Goal: Task Accomplishment & Management: Use online tool/utility

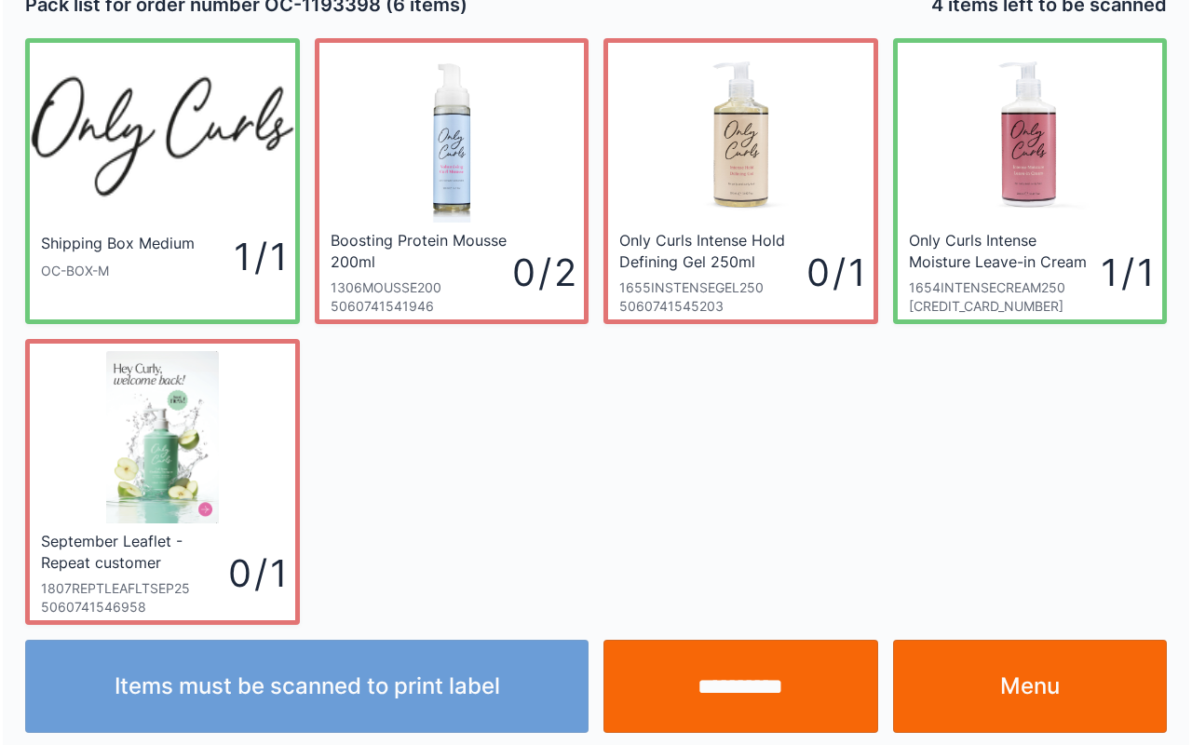
scroll to position [34, 0]
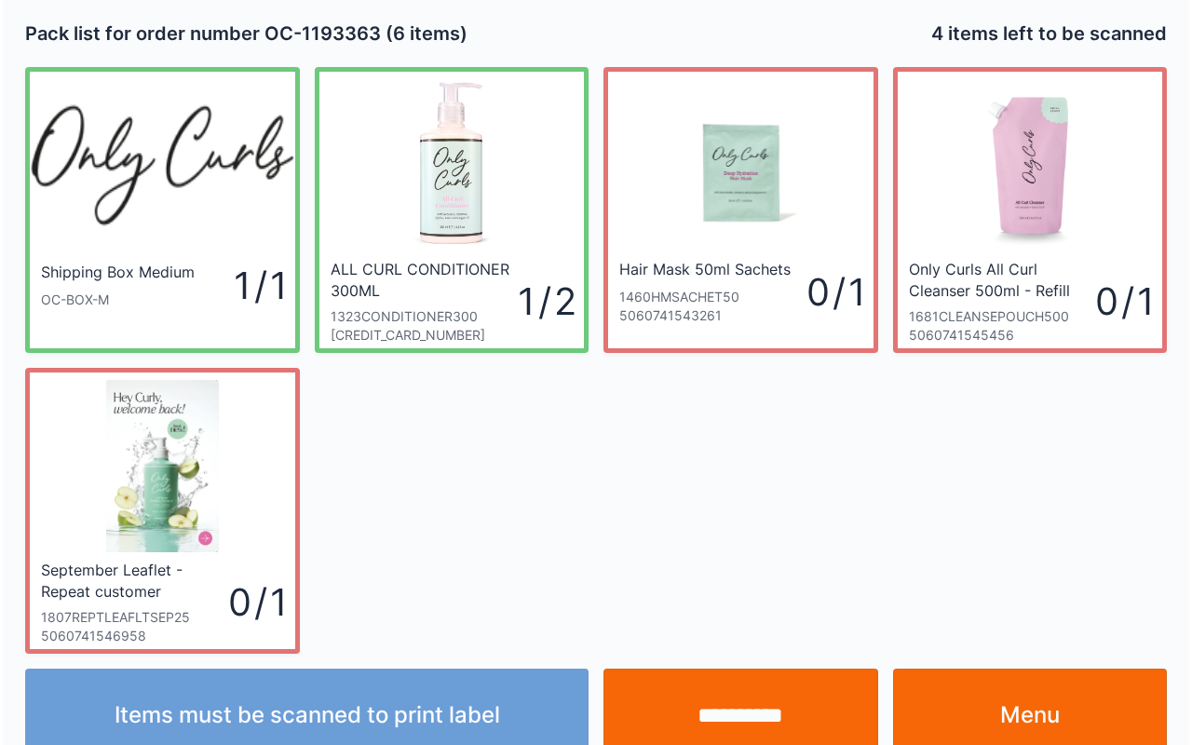
scroll to position [34, 0]
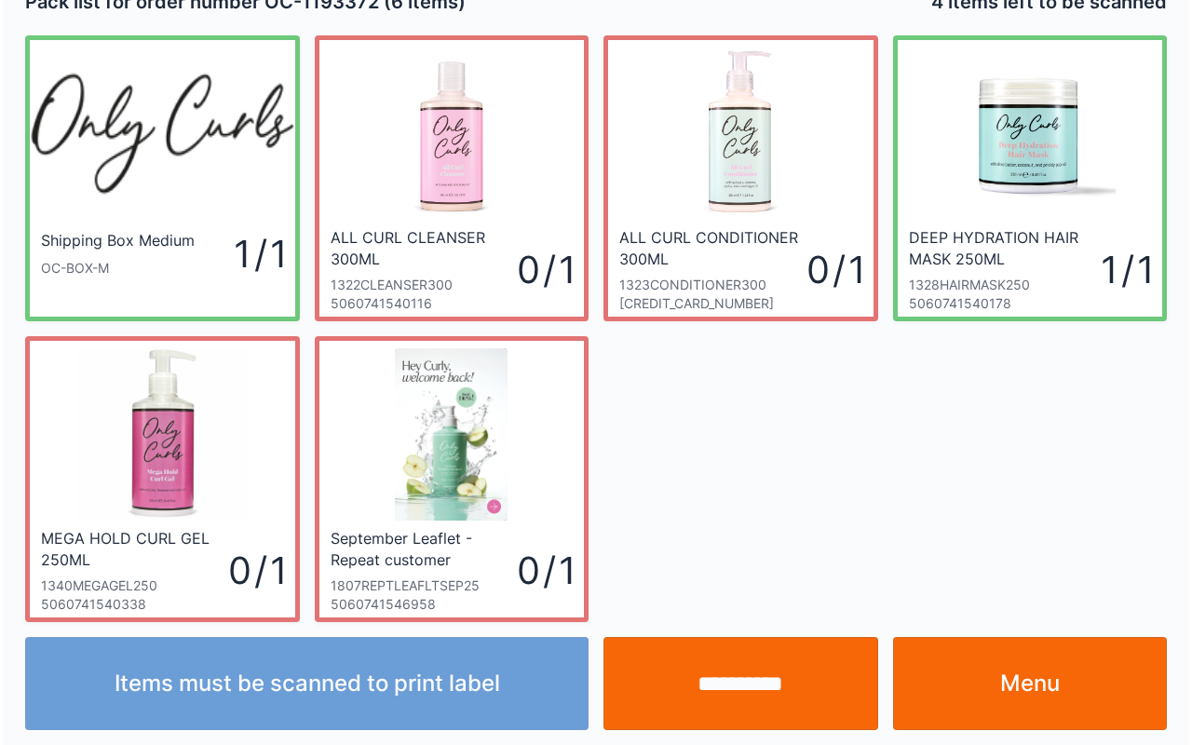
scroll to position [34, 0]
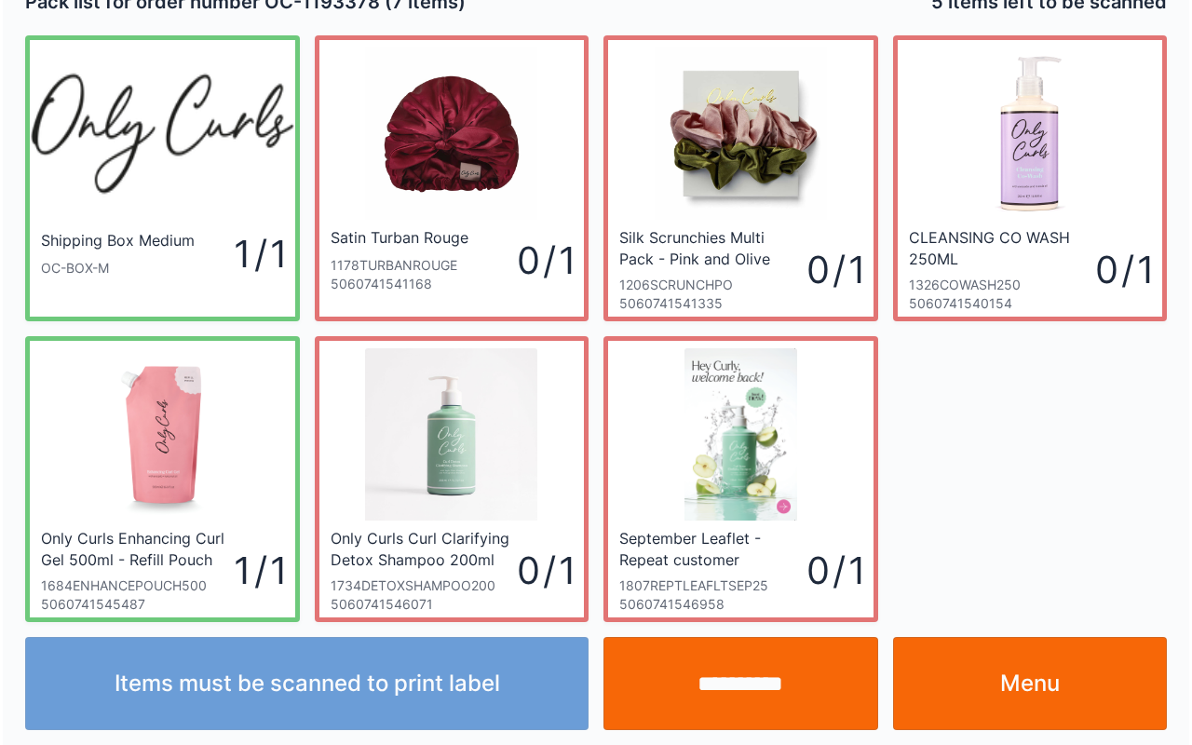
scroll to position [34, 0]
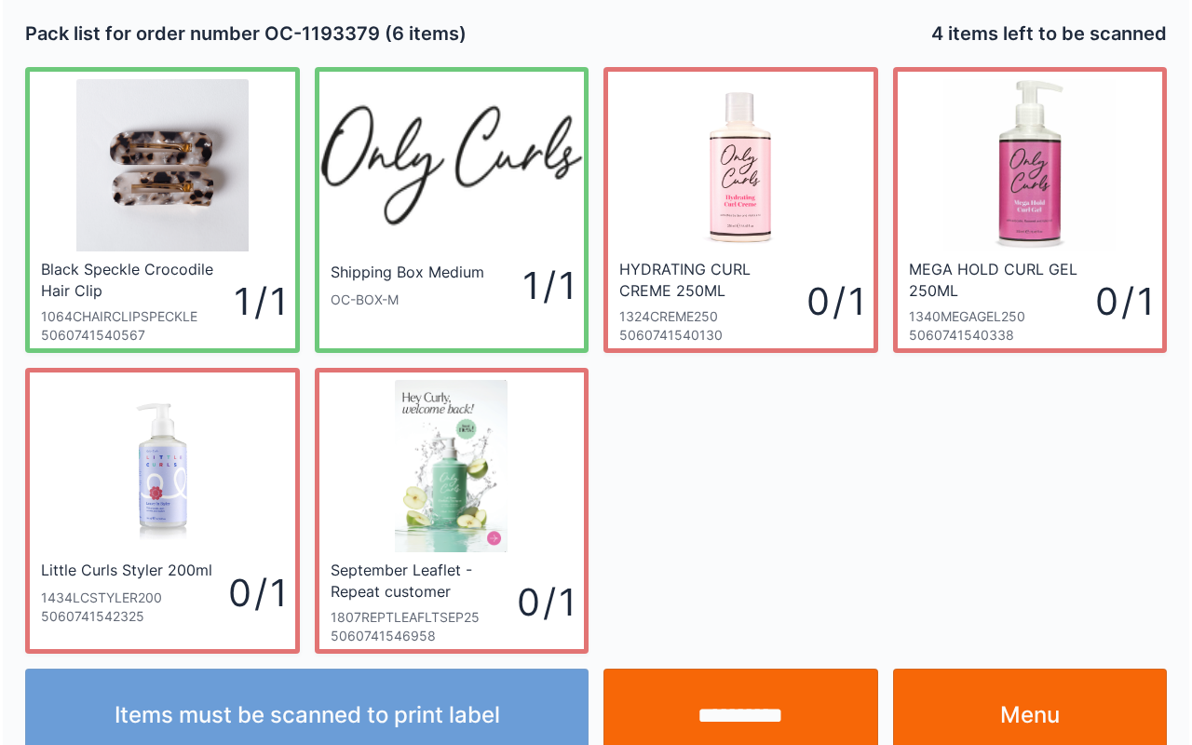
scroll to position [34, 0]
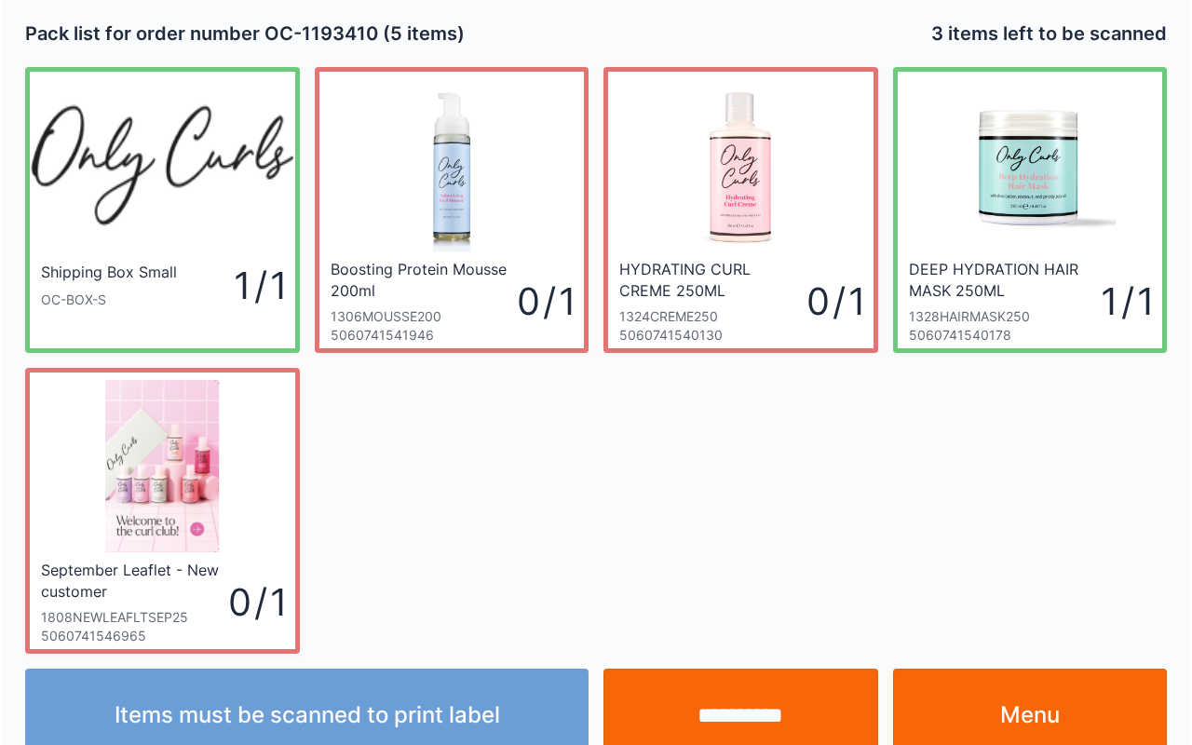
scroll to position [34, 0]
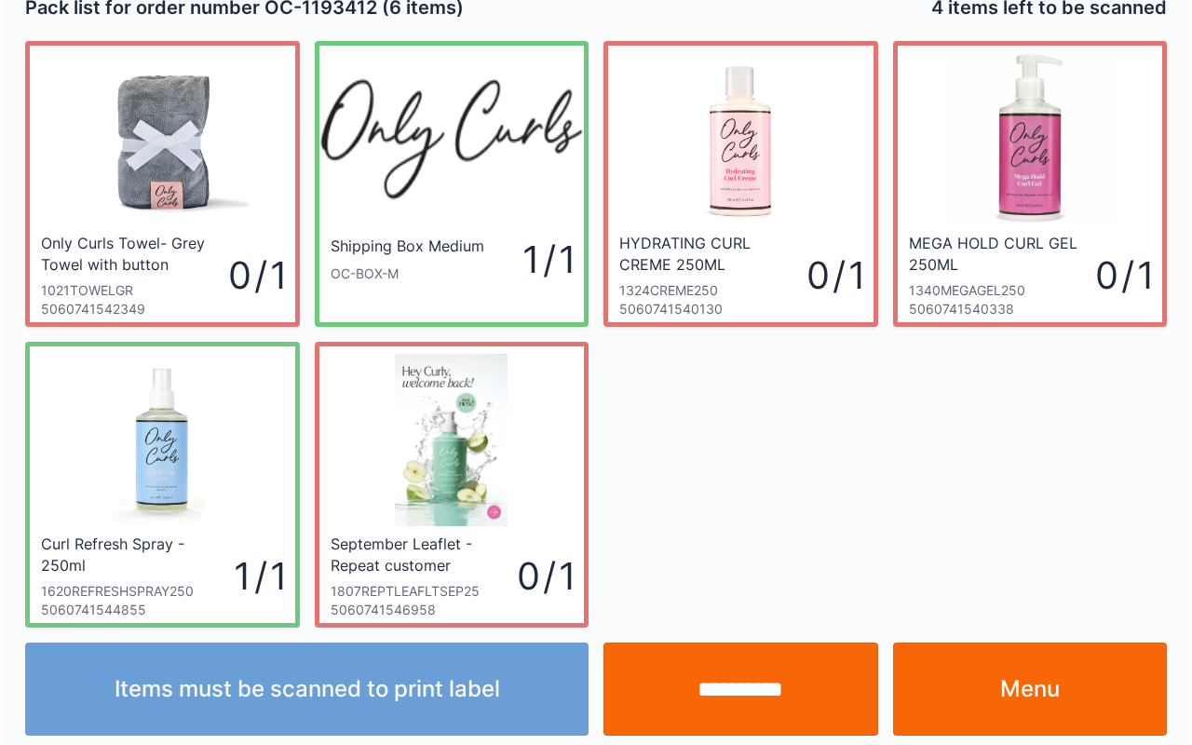
scroll to position [34, 0]
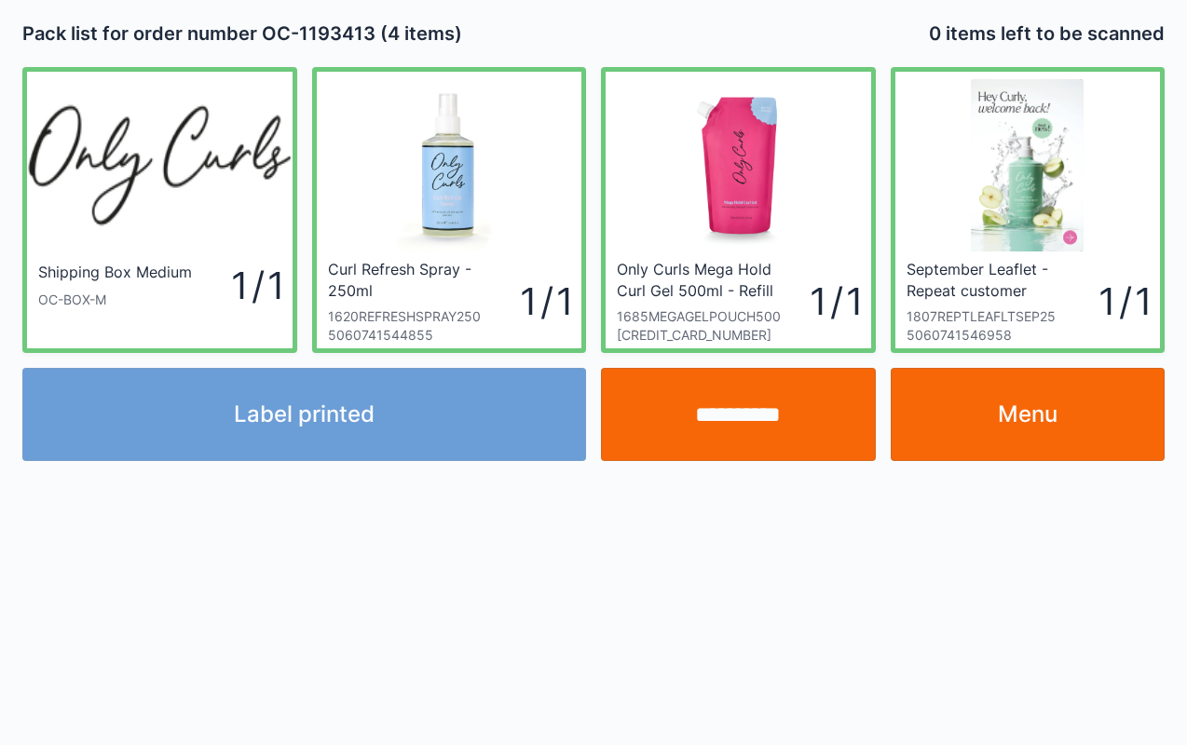
click at [772, 417] on input "**********" at bounding box center [738, 414] width 275 height 93
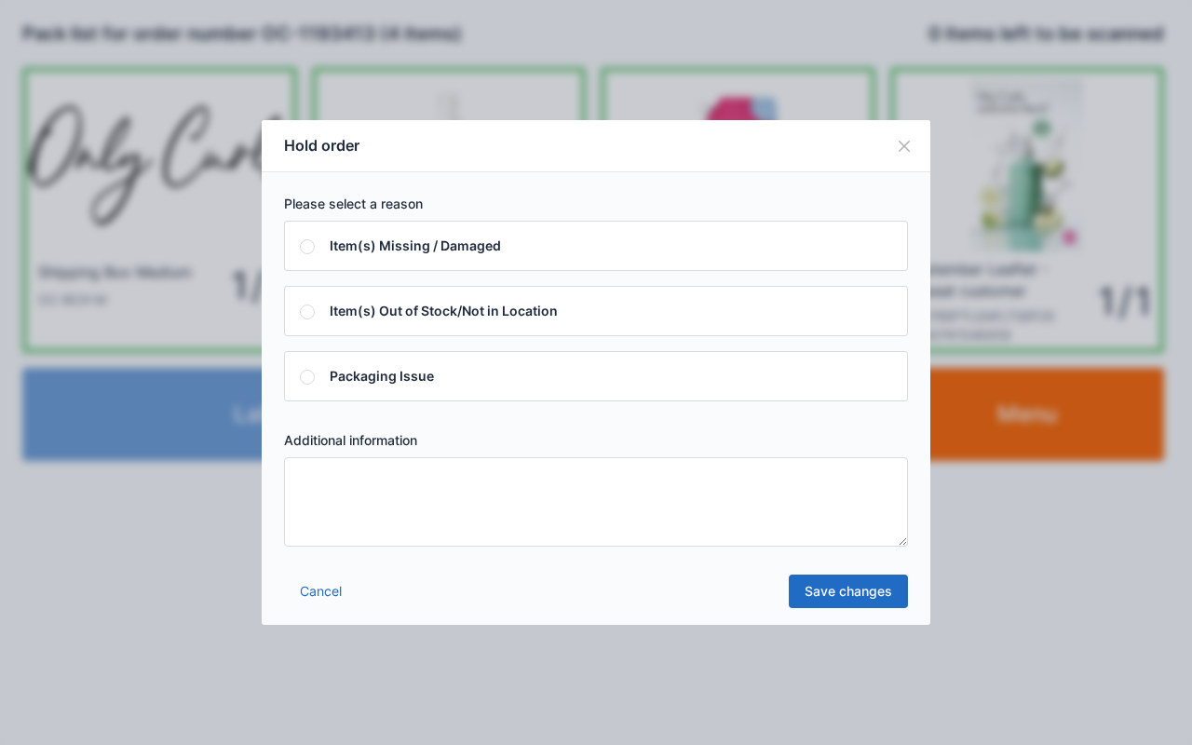
click at [673, 524] on textarea at bounding box center [596, 501] width 624 height 89
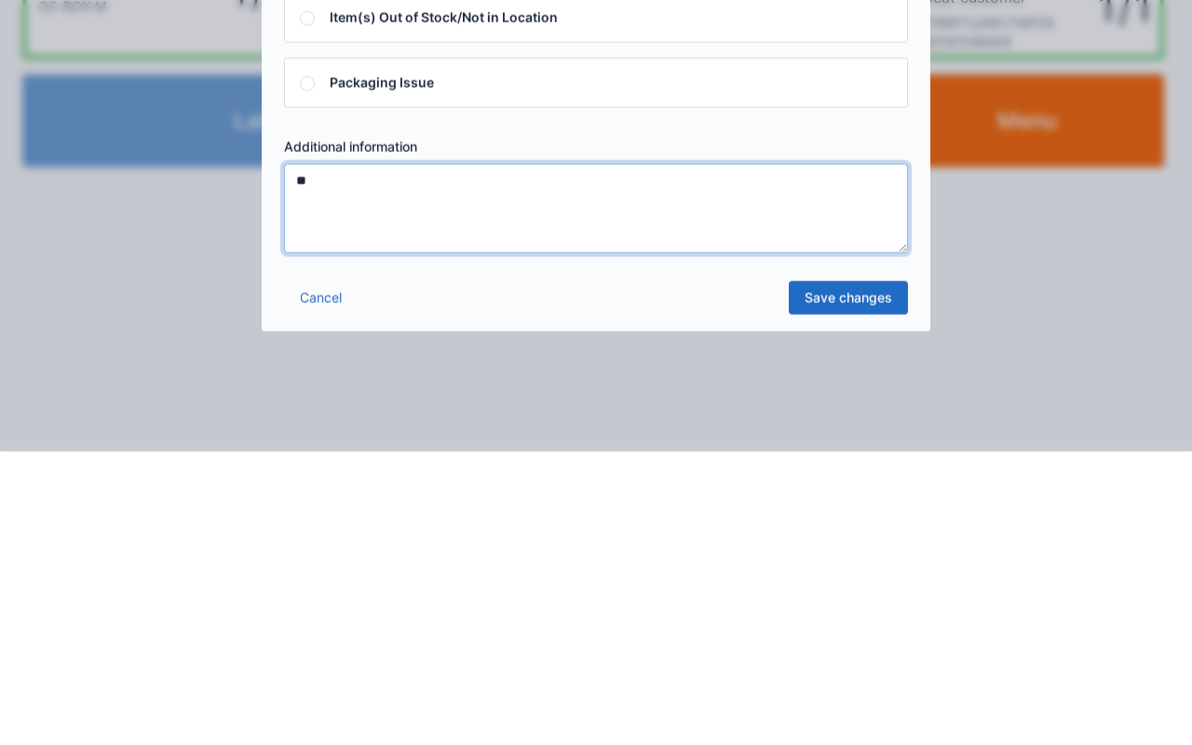
type textarea "**"
click at [827, 604] on link "Save changes" at bounding box center [848, 592] width 119 height 34
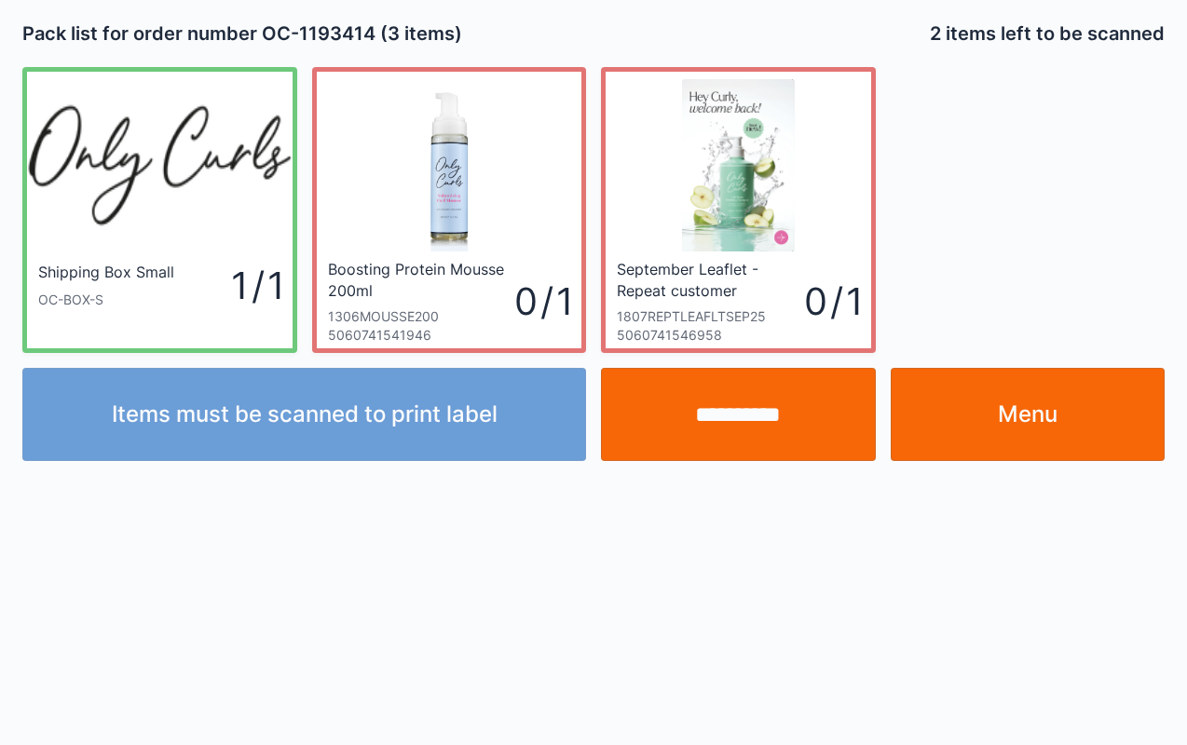
click at [1065, 413] on link "Menu" at bounding box center [1027, 414] width 275 height 93
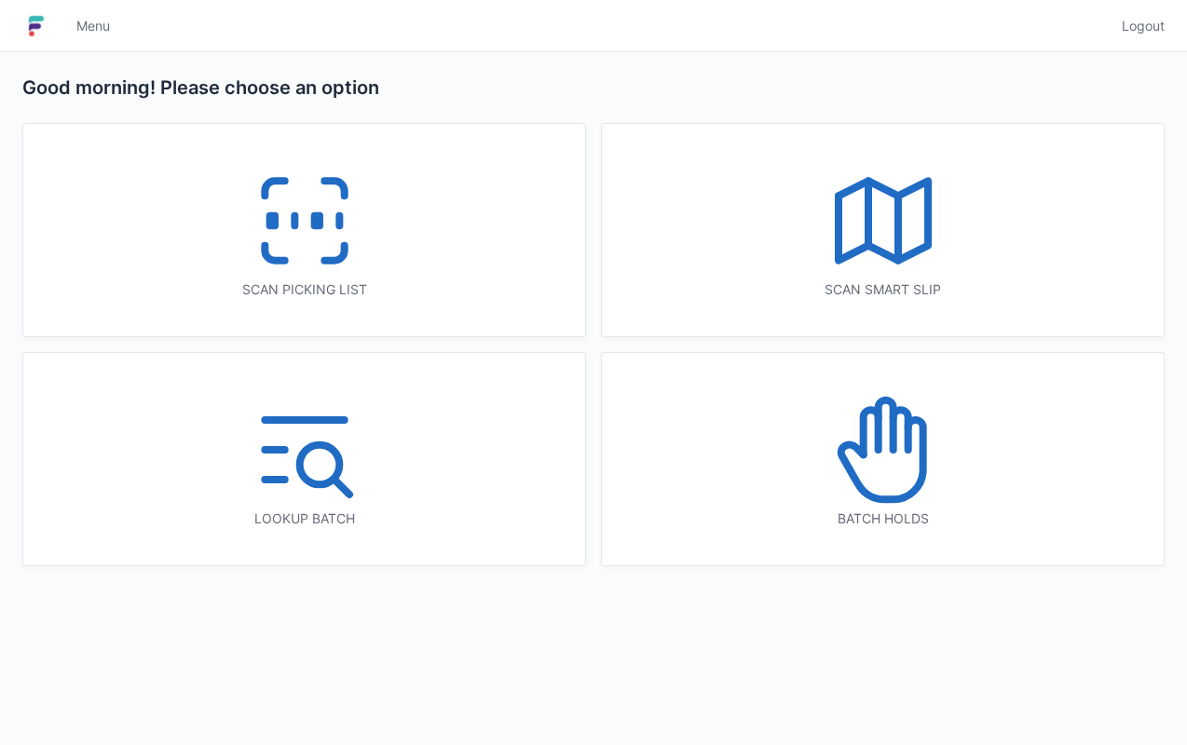
click at [900, 447] on icon at bounding box center [882, 449] width 119 height 119
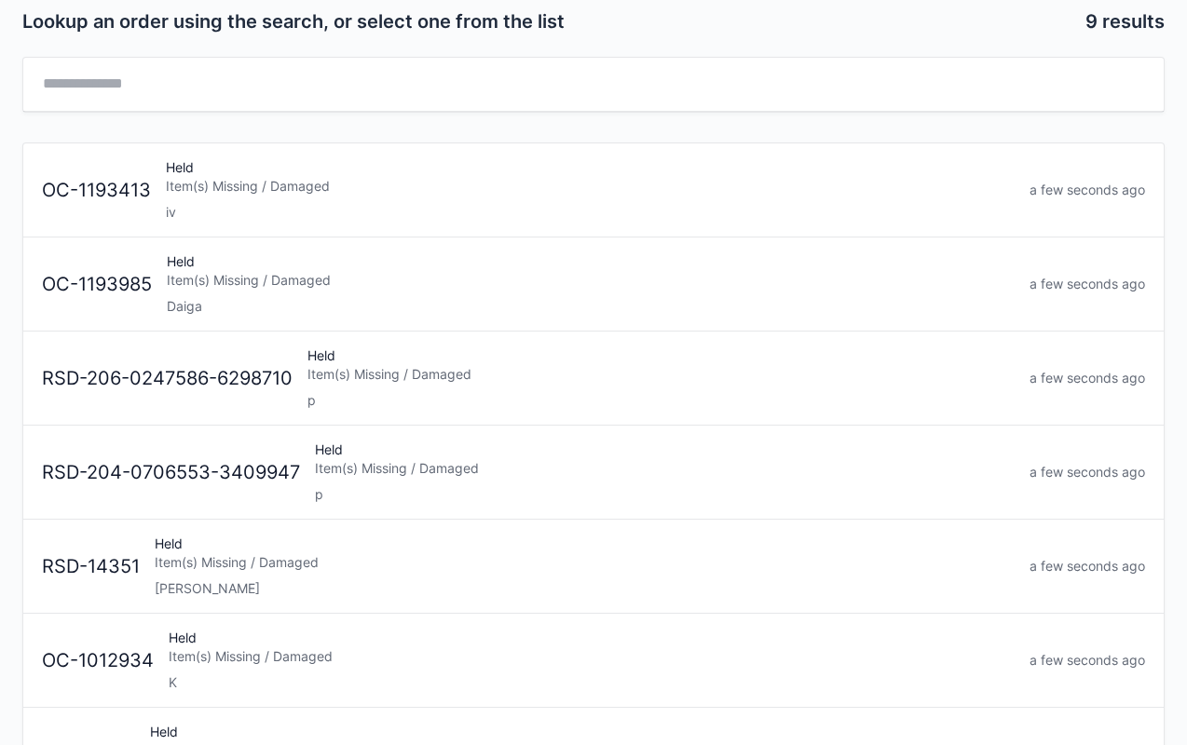
scroll to position [75, 0]
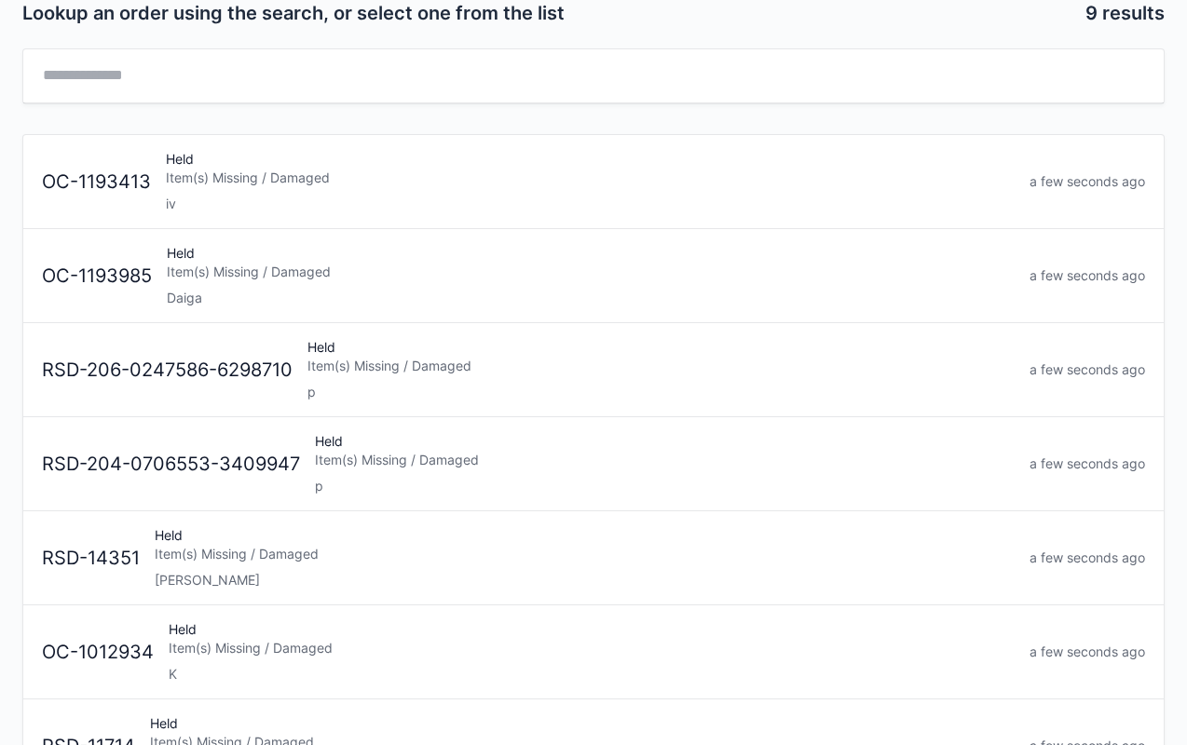
click at [402, 175] on div "Item(s) Missing / Damaged" at bounding box center [590, 178] width 848 height 19
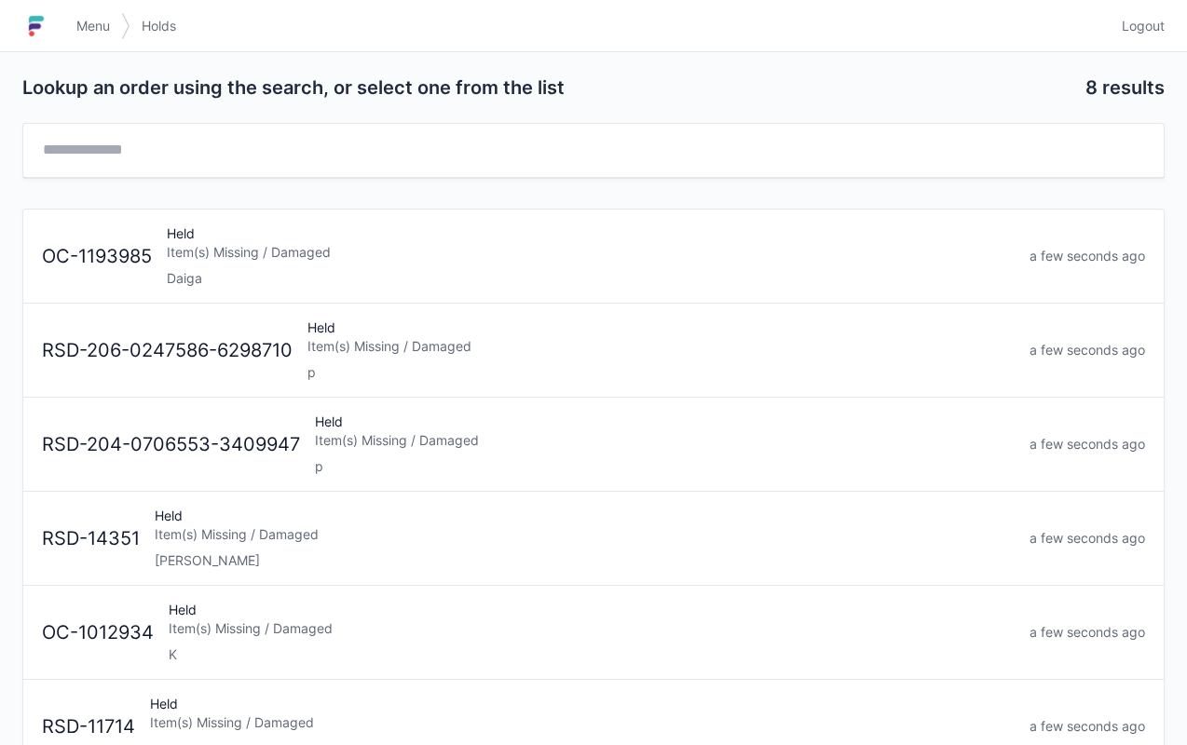
click at [97, 21] on span "Menu" at bounding box center [93, 26] width 34 height 19
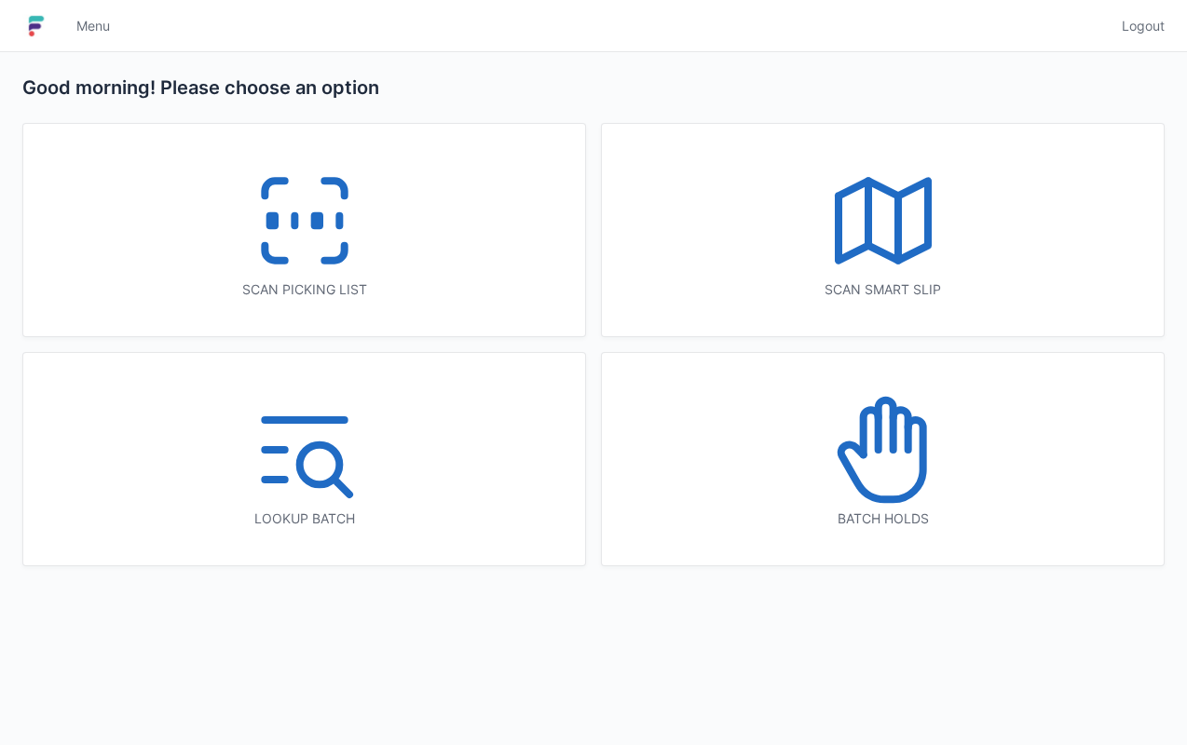
click at [339, 217] on line at bounding box center [339, 221] width 0 height 10
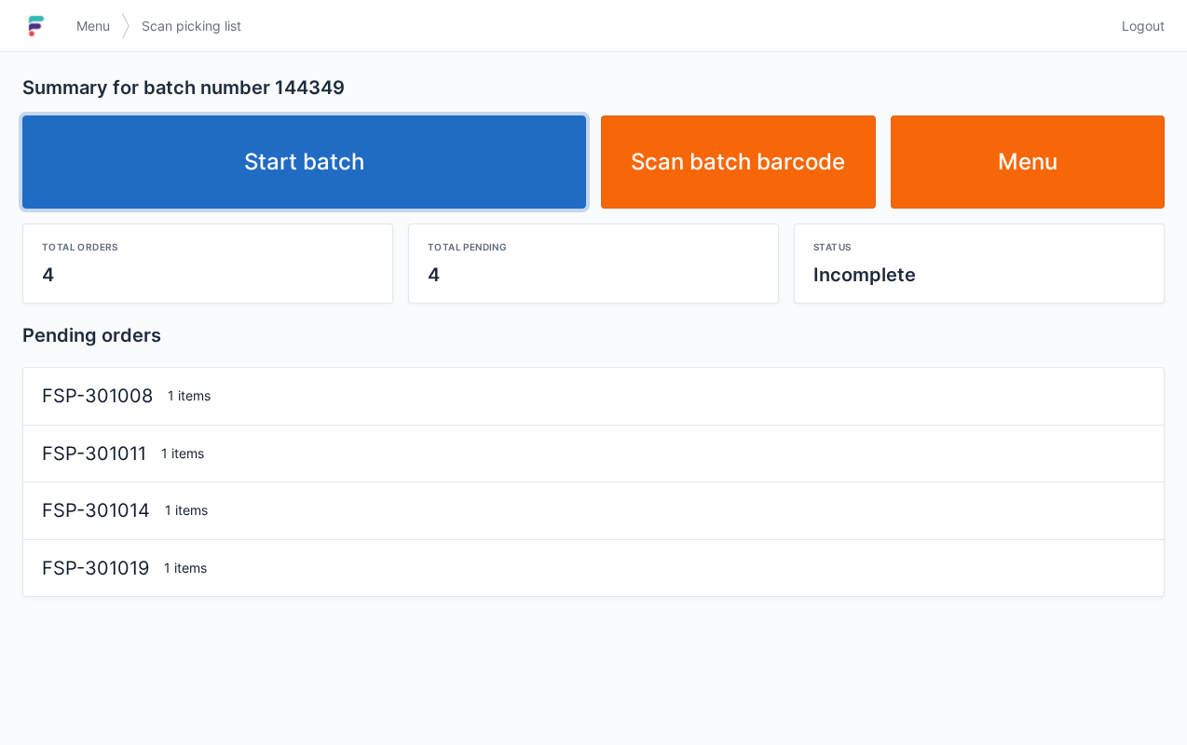
click at [416, 170] on link "Start batch" at bounding box center [303, 161] width 563 height 93
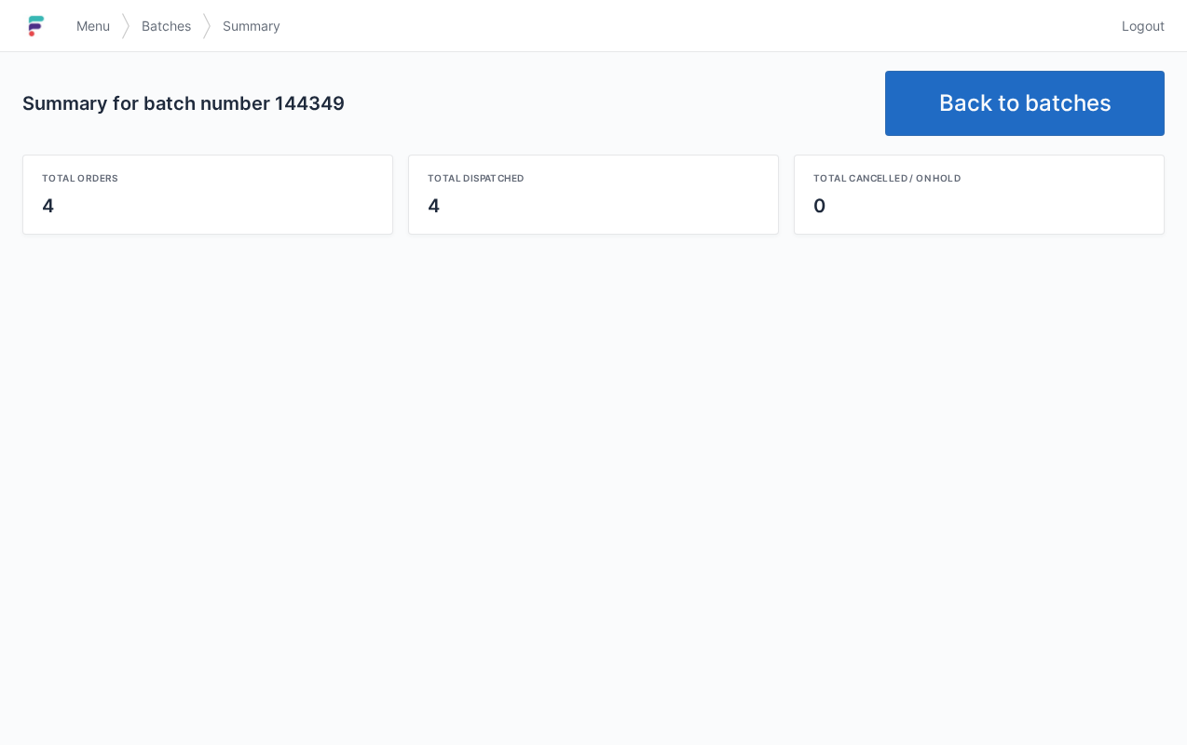
click at [1064, 102] on link "Back to batches" at bounding box center [1024, 103] width 279 height 65
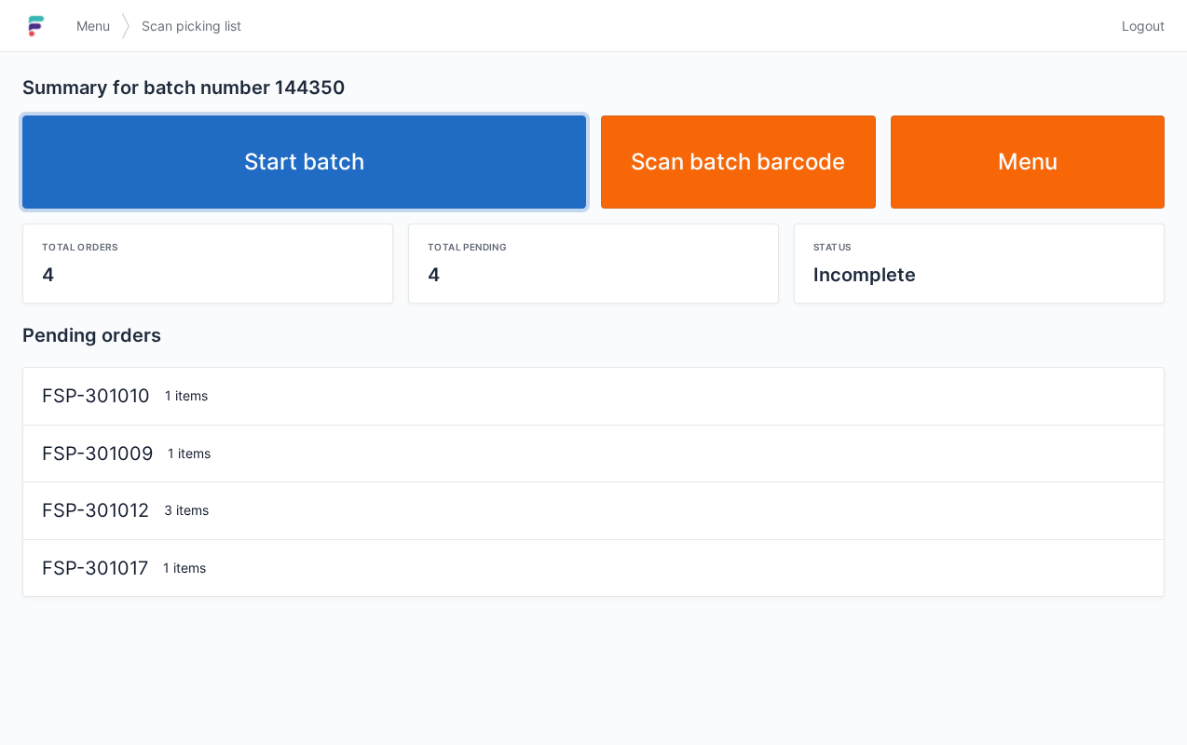
click at [393, 144] on link "Start batch" at bounding box center [303, 161] width 563 height 93
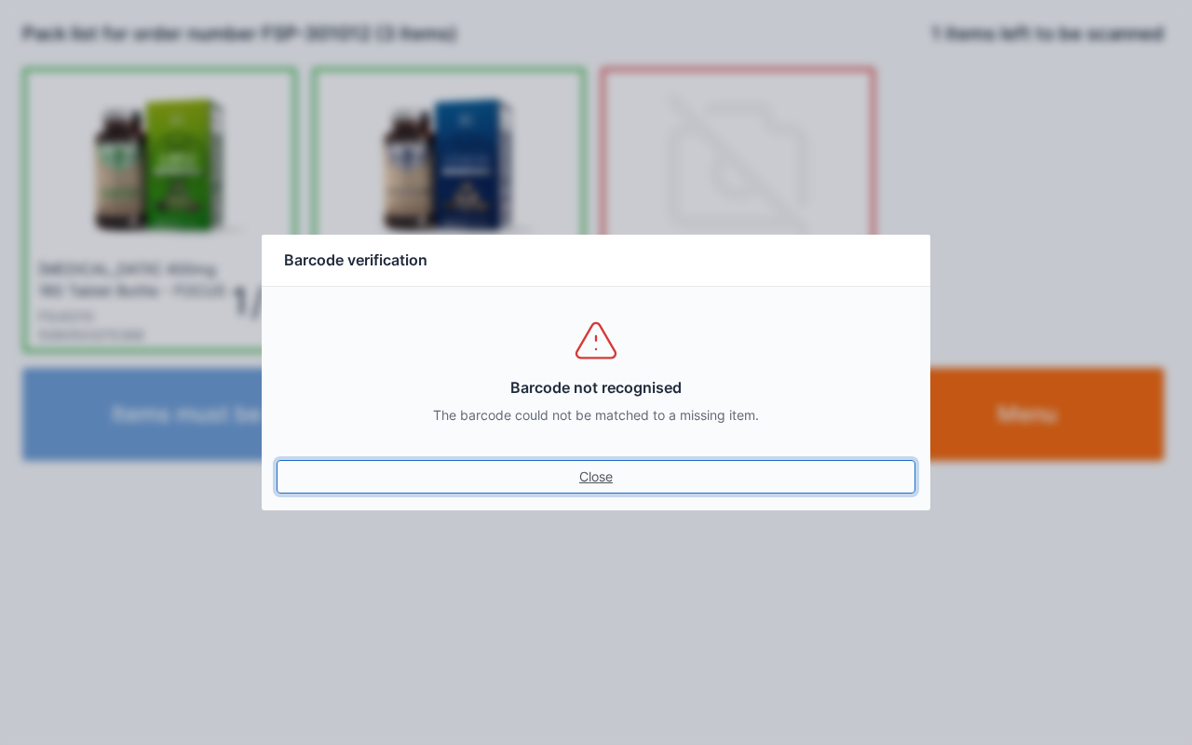
click at [594, 485] on link "Close" at bounding box center [596, 477] width 639 height 34
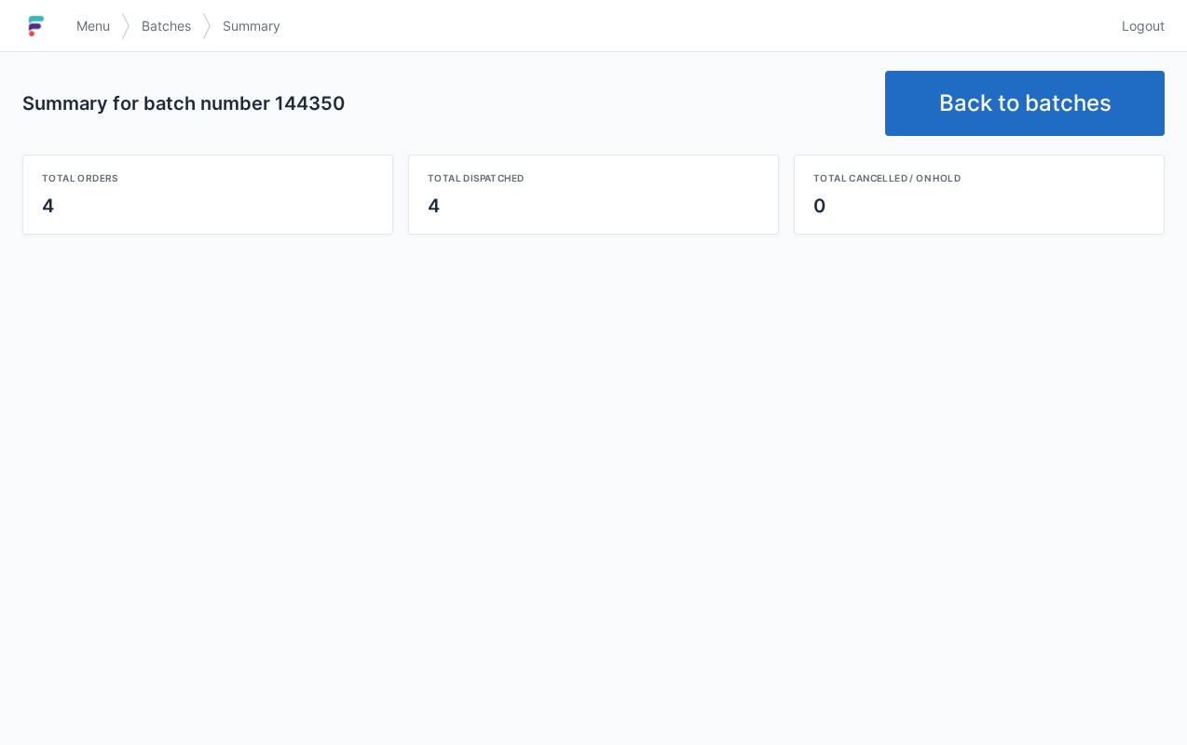
click at [1002, 124] on link "Back to batches" at bounding box center [1024, 103] width 279 height 65
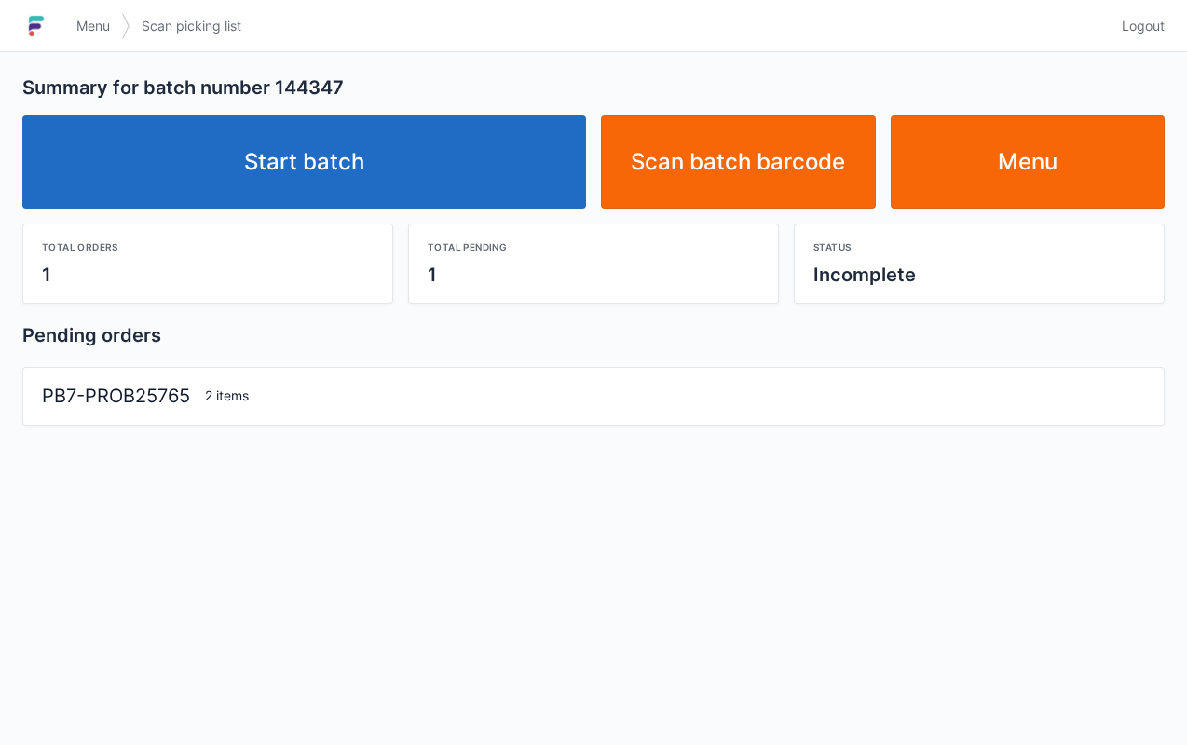
click at [352, 145] on link "Start batch" at bounding box center [303, 161] width 563 height 93
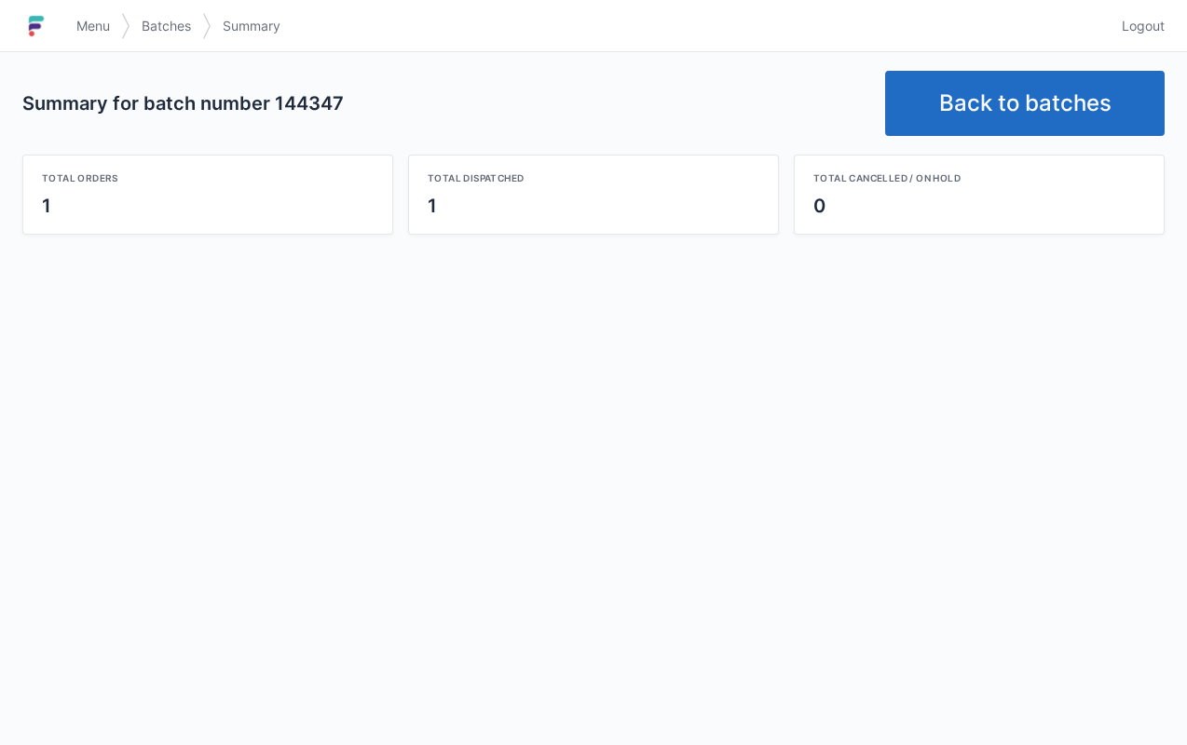
click at [1095, 80] on link "Back to batches" at bounding box center [1024, 103] width 279 height 65
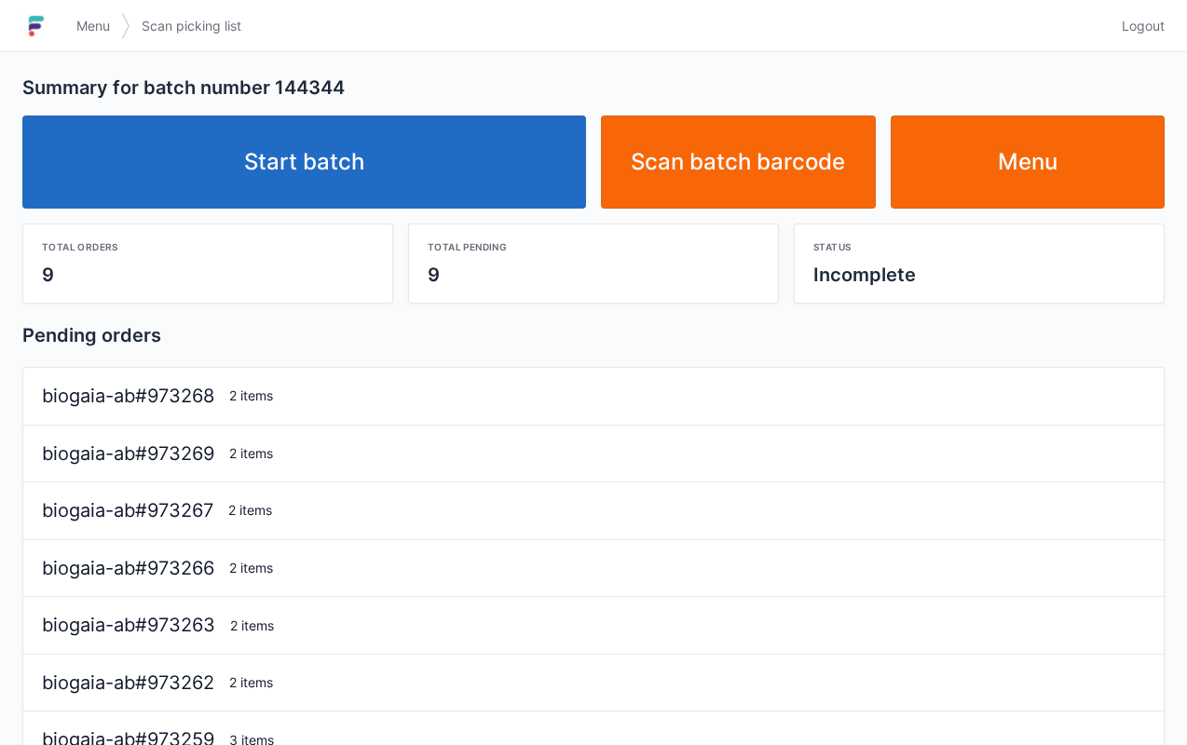
click at [360, 143] on link "Start batch" at bounding box center [303, 161] width 563 height 93
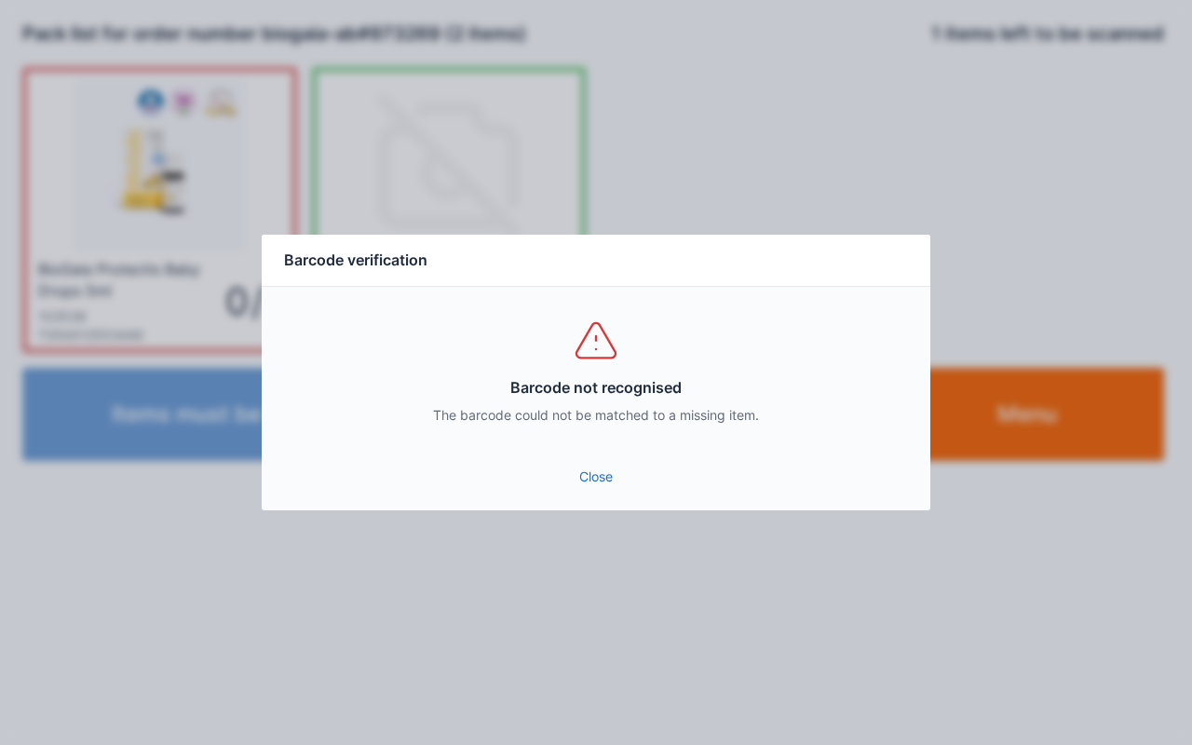
click at [625, 486] on link "Close" at bounding box center [596, 477] width 639 height 34
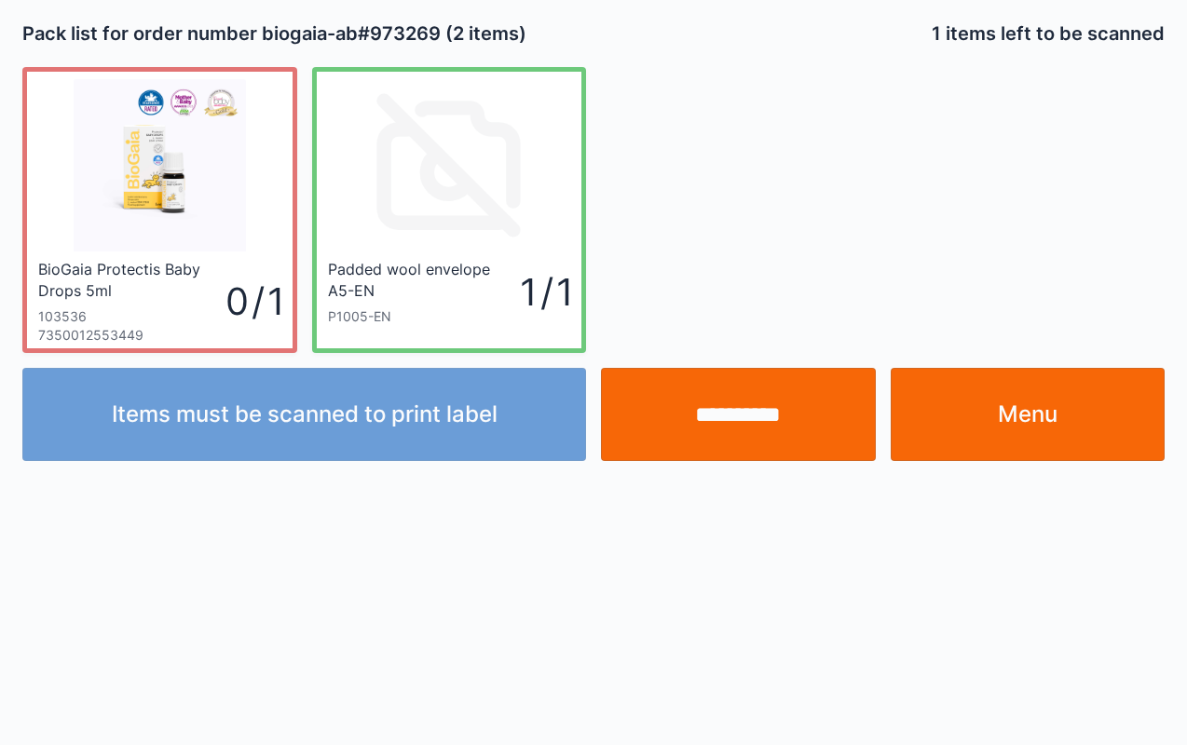
click at [970, 421] on link "Menu" at bounding box center [1027, 414] width 275 height 93
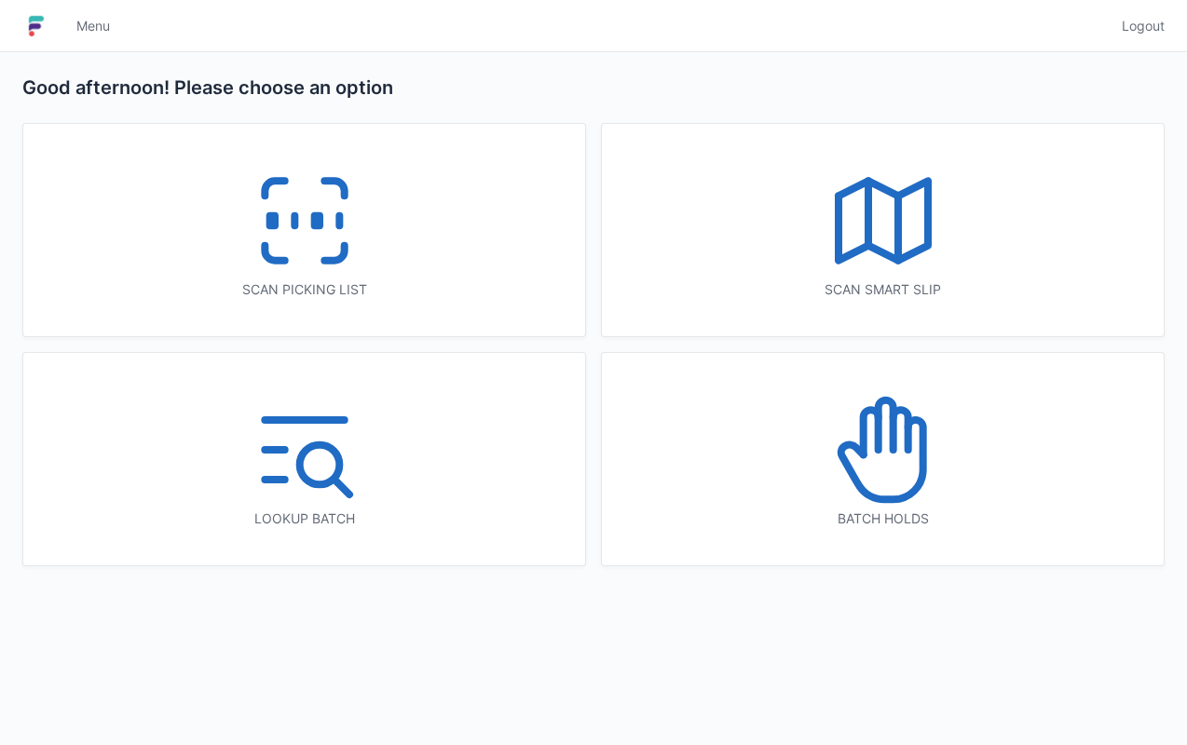
click at [307, 235] on icon at bounding box center [304, 220] width 119 height 119
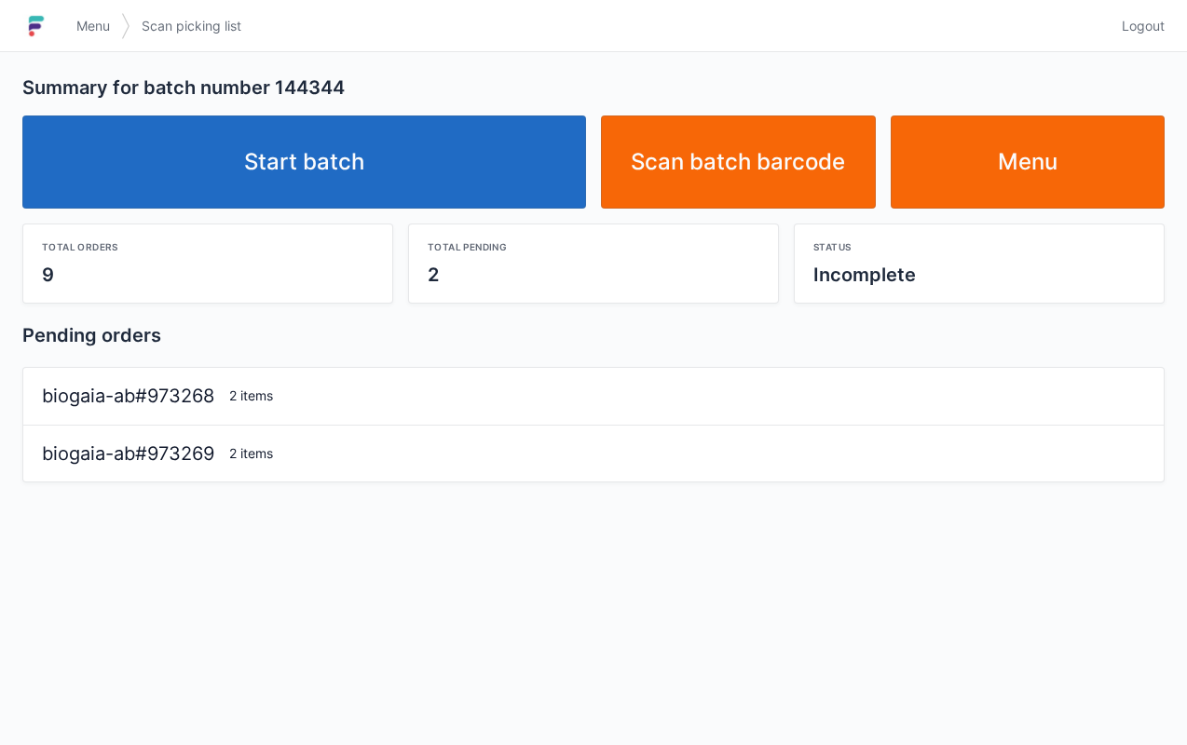
click at [373, 131] on link "Start batch" at bounding box center [303, 161] width 563 height 93
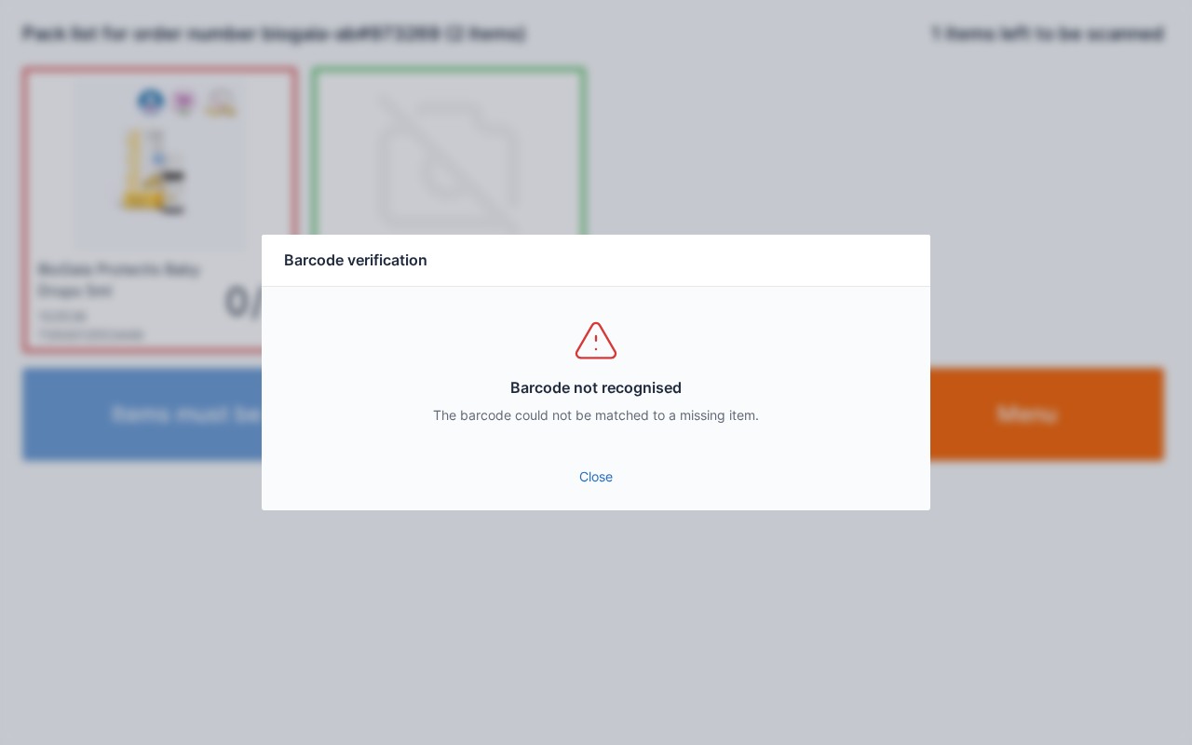
click at [578, 490] on link "Close" at bounding box center [596, 477] width 639 height 34
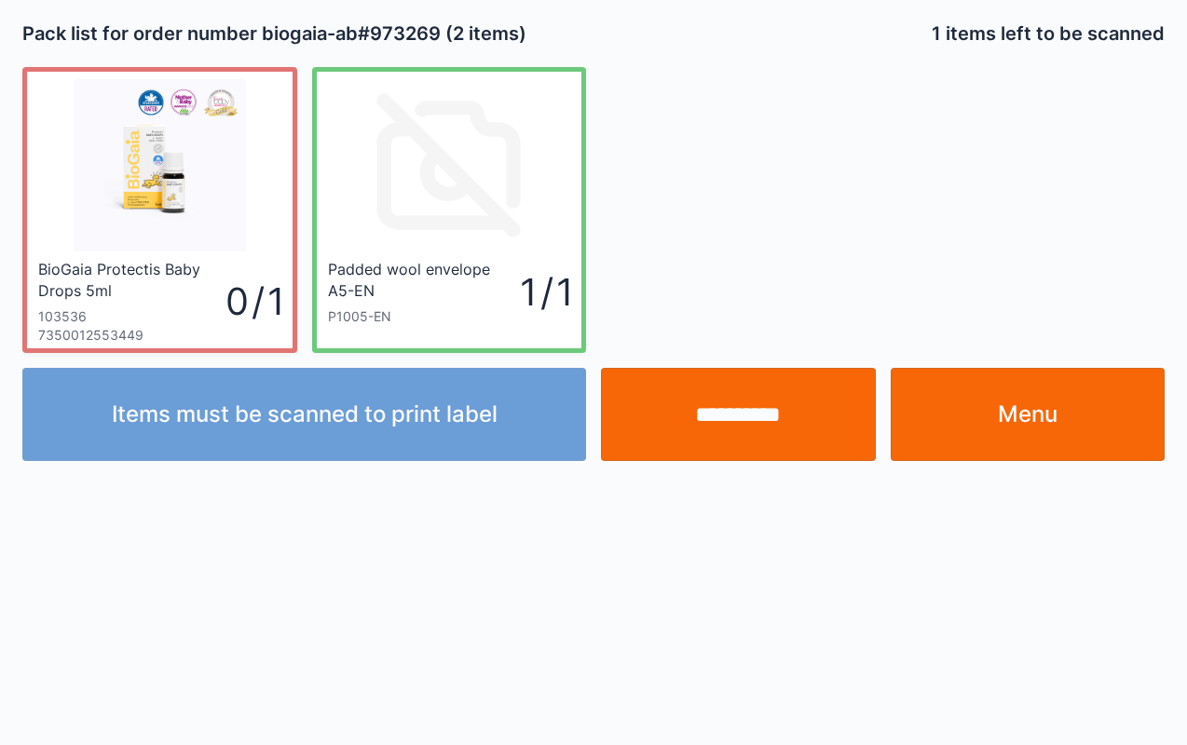
click at [769, 415] on input "**********" at bounding box center [738, 414] width 275 height 93
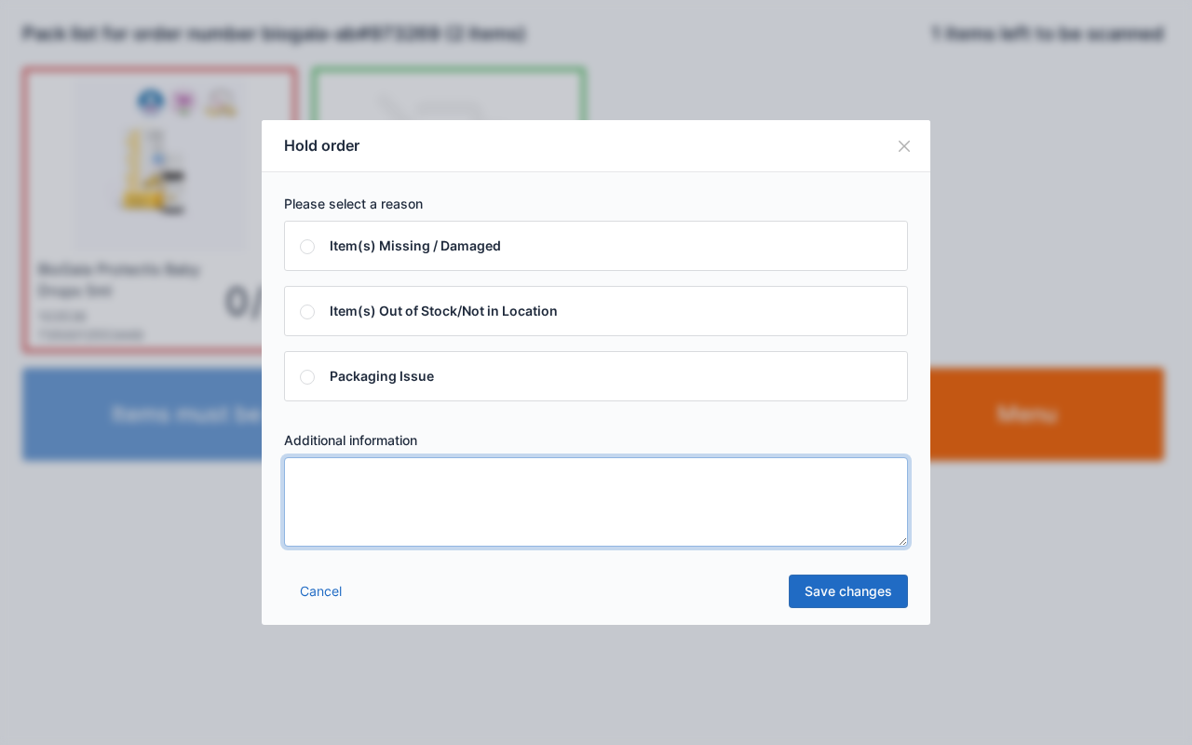
click at [648, 509] on textarea at bounding box center [596, 501] width 624 height 89
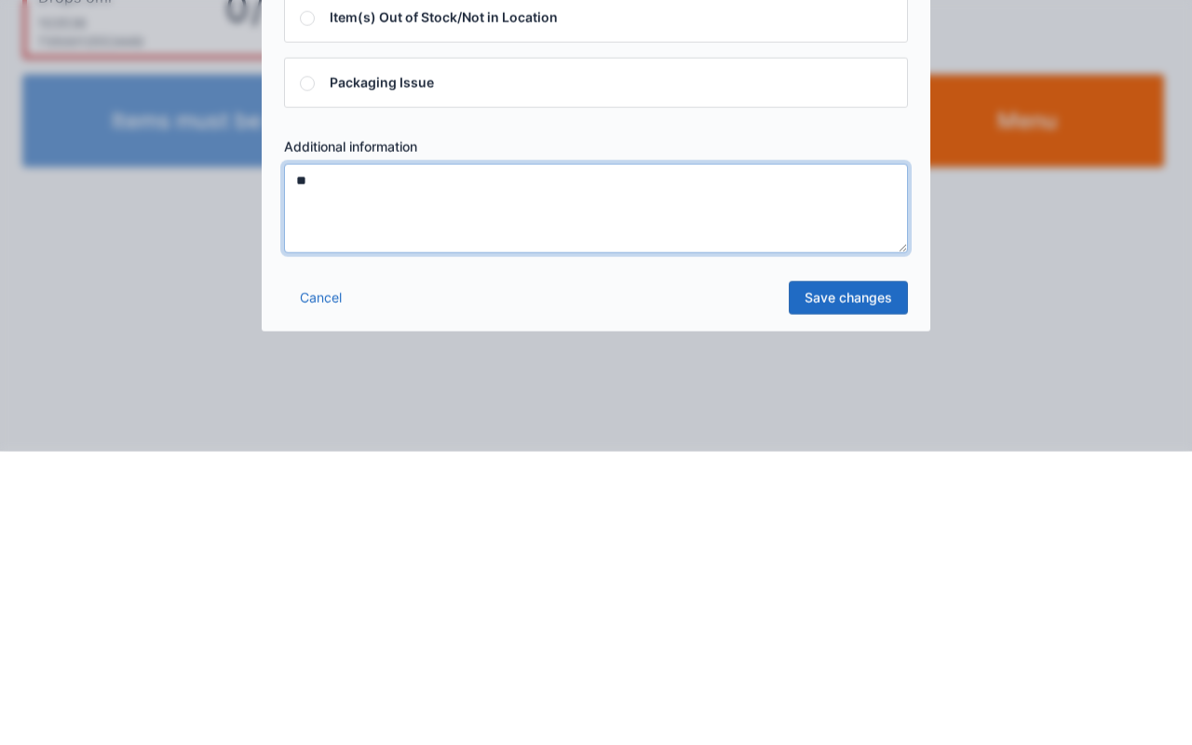
type textarea "**"
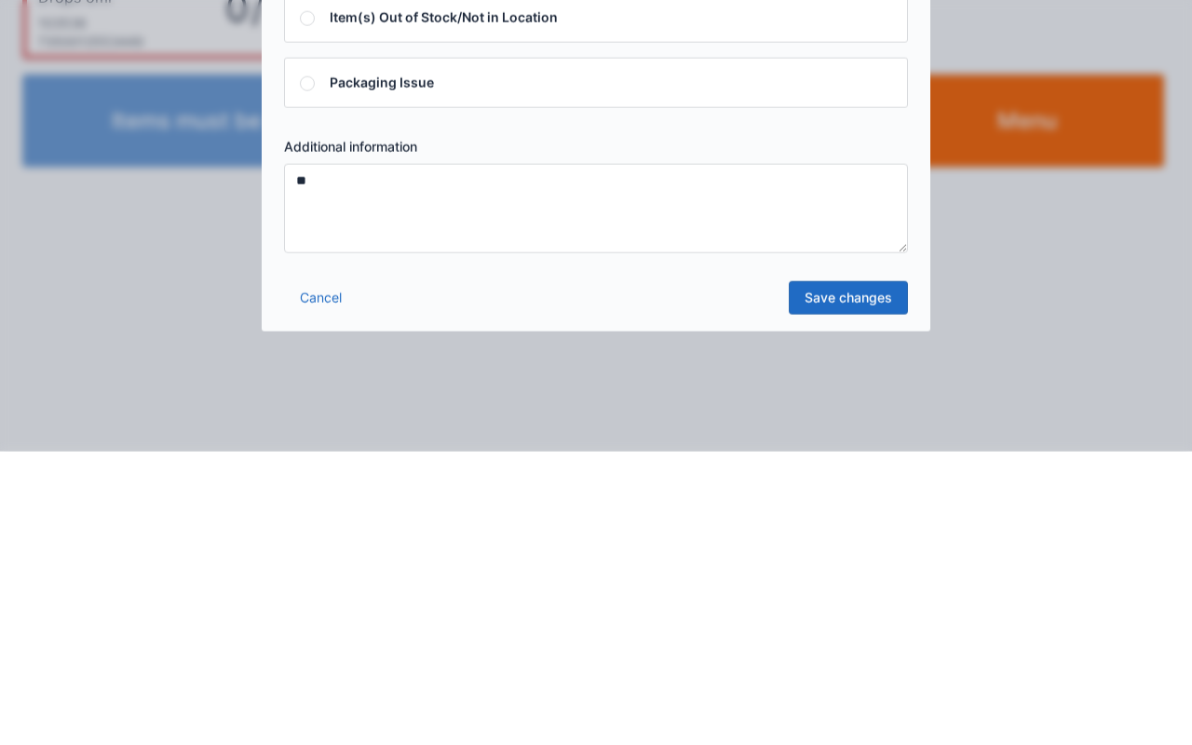
click at [849, 581] on link "Save changes" at bounding box center [848, 592] width 119 height 34
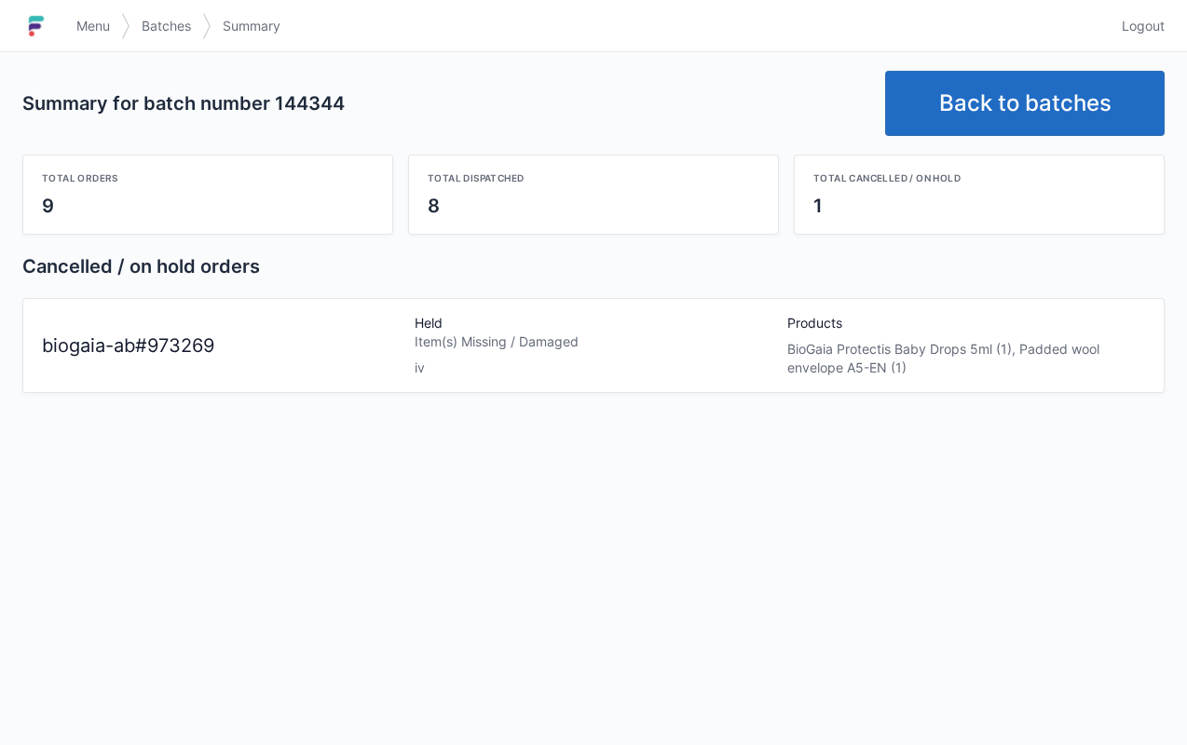
click at [87, 21] on span "Menu" at bounding box center [93, 26] width 34 height 19
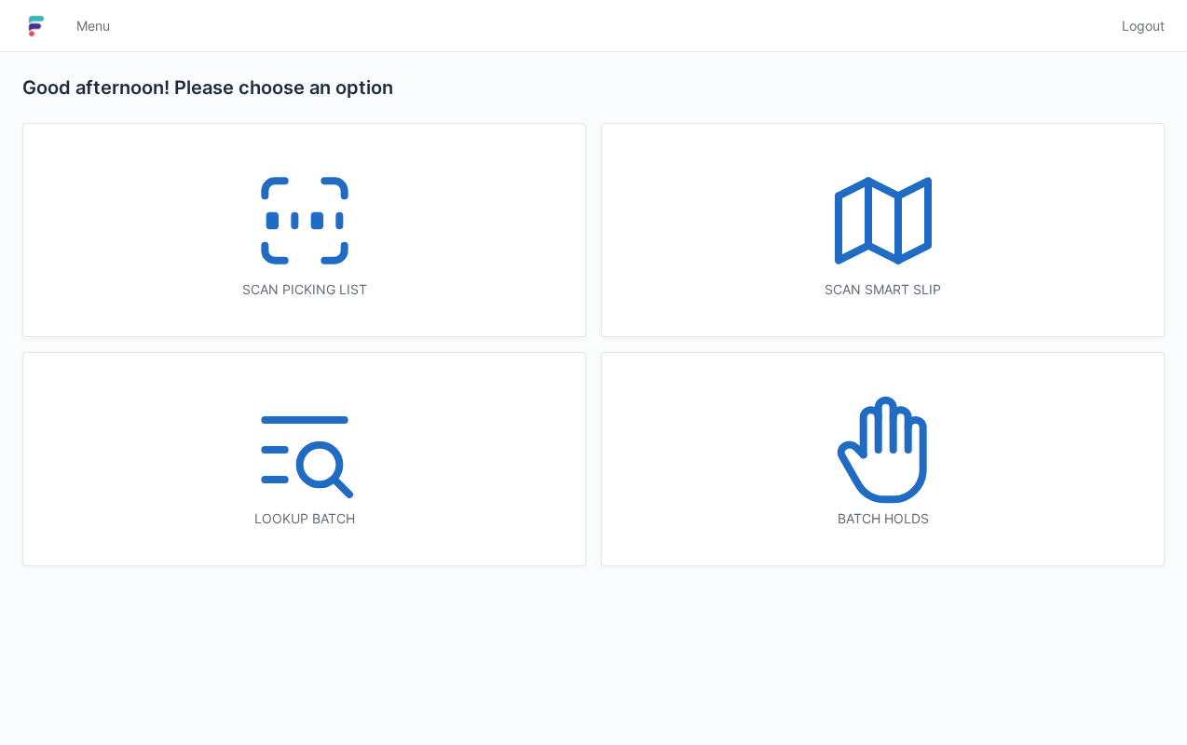
click at [848, 443] on icon at bounding box center [881, 459] width 82 height 79
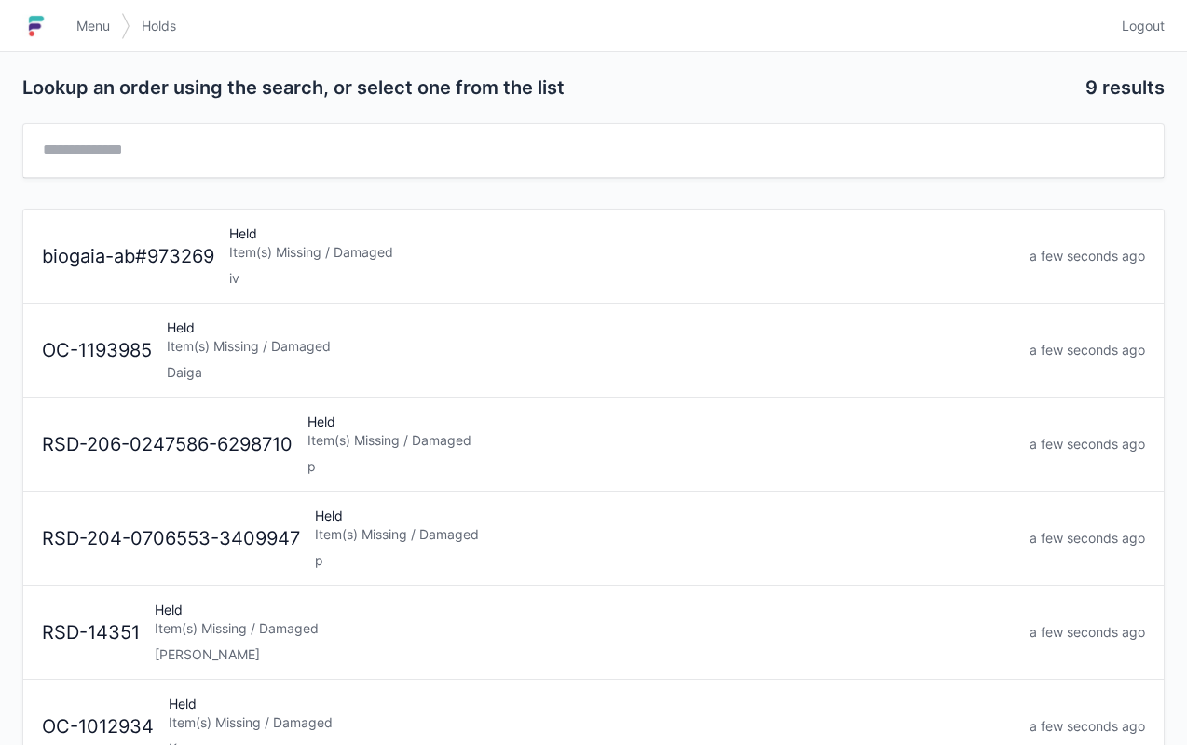
click at [455, 237] on div "Held Item(s) Missing / Damaged iv" at bounding box center [622, 255] width 800 height 63
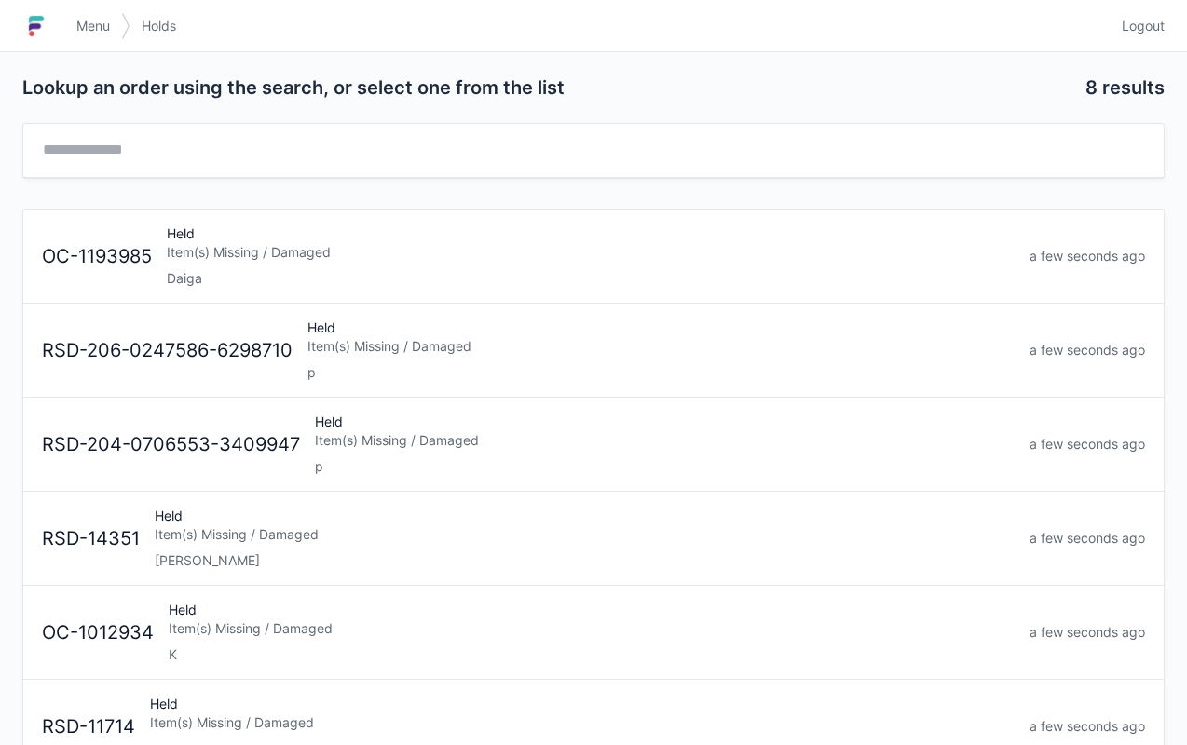
click at [93, 27] on span "Menu" at bounding box center [93, 26] width 34 height 19
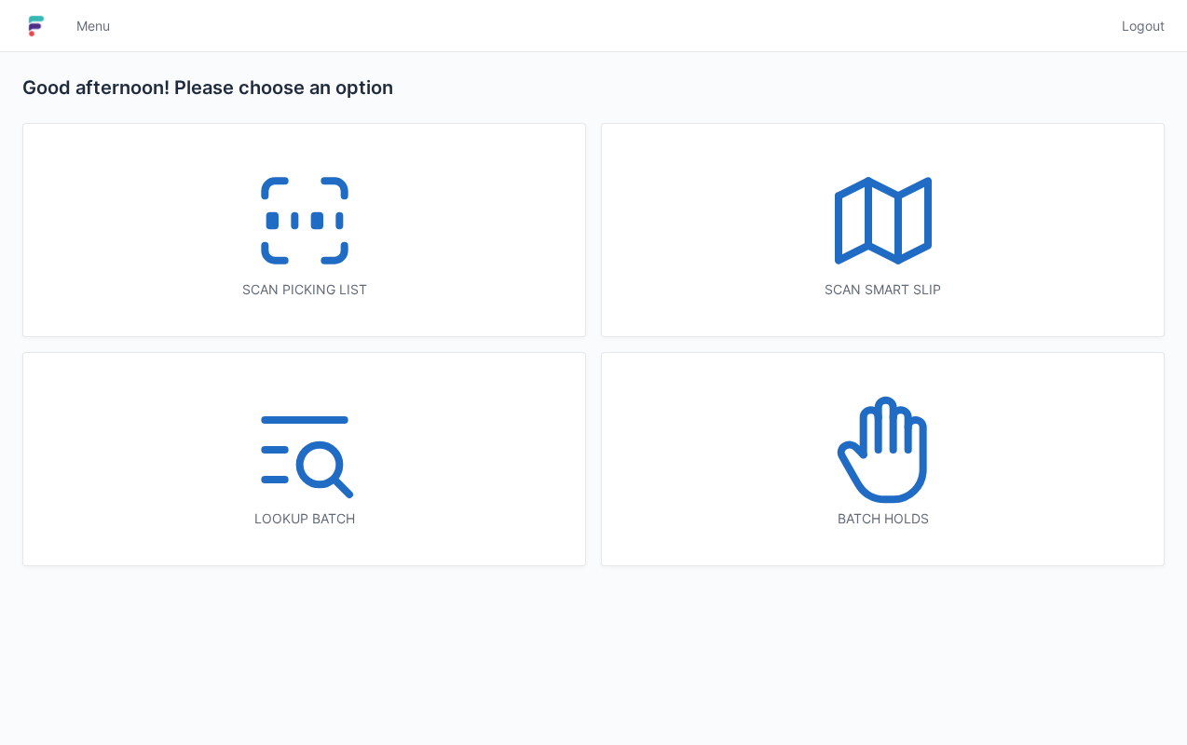
click at [338, 207] on icon at bounding box center [304, 220] width 119 height 119
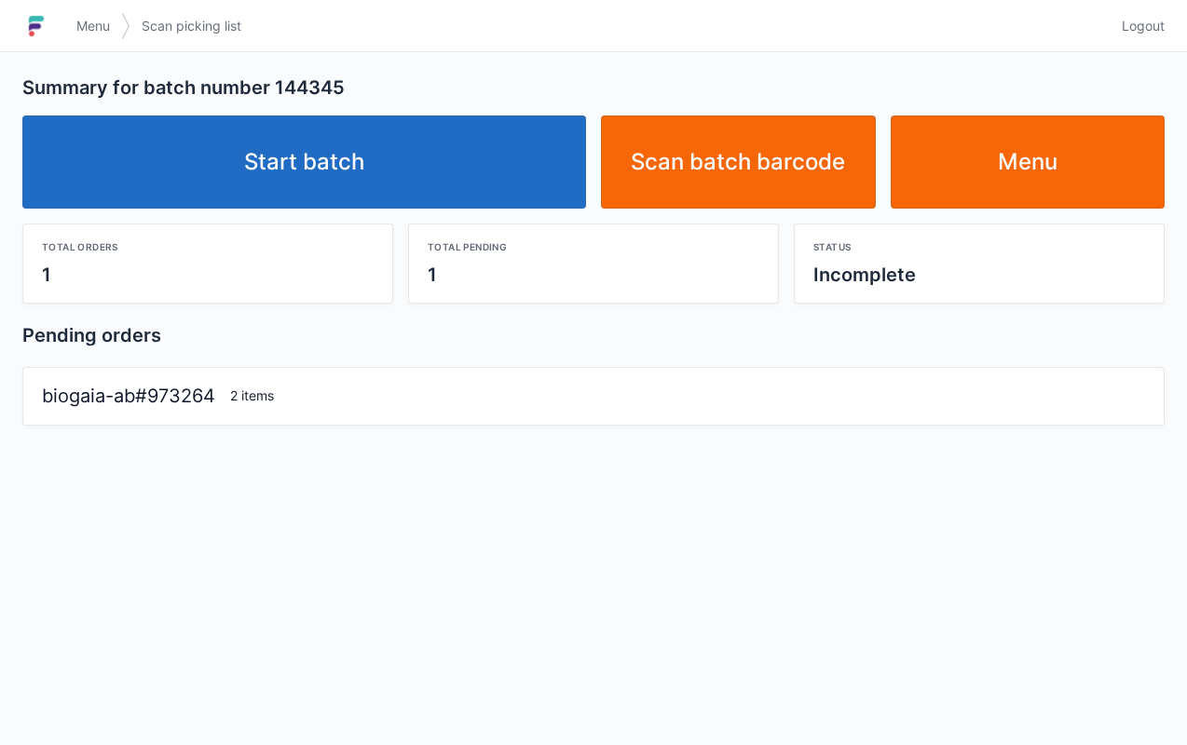
click at [346, 149] on link "Start batch" at bounding box center [303, 161] width 563 height 93
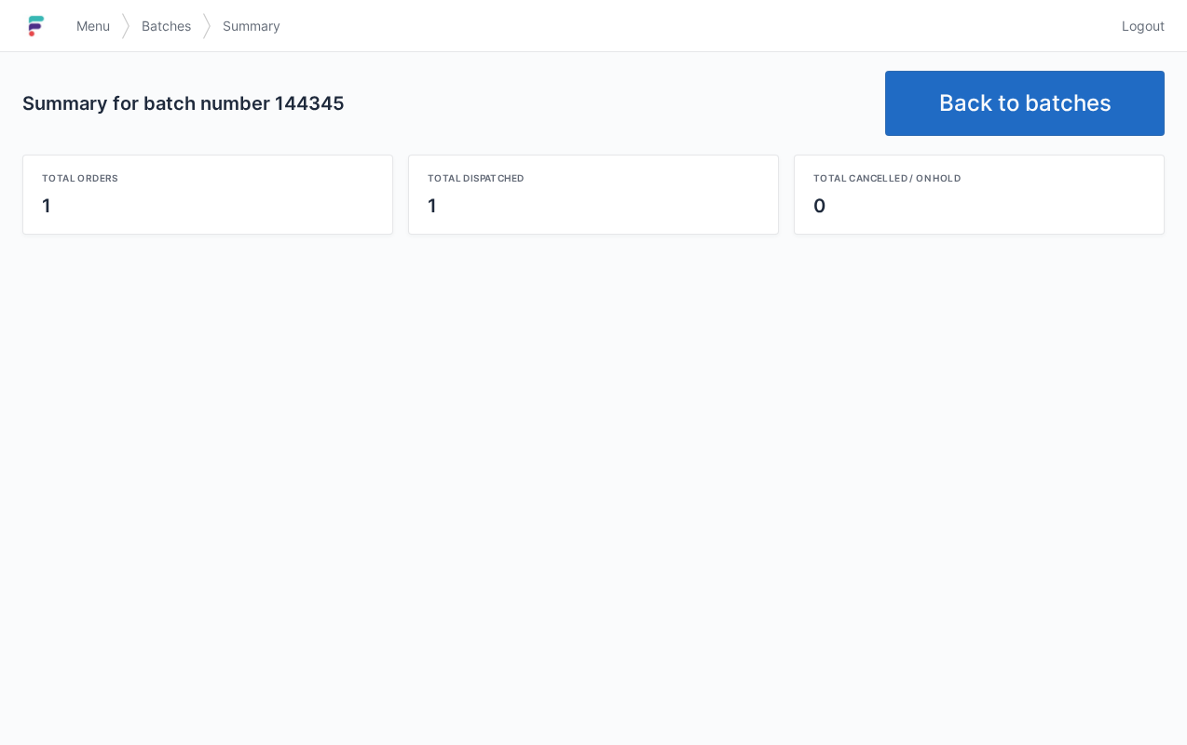
click at [1052, 97] on link "Back to batches" at bounding box center [1024, 103] width 279 height 65
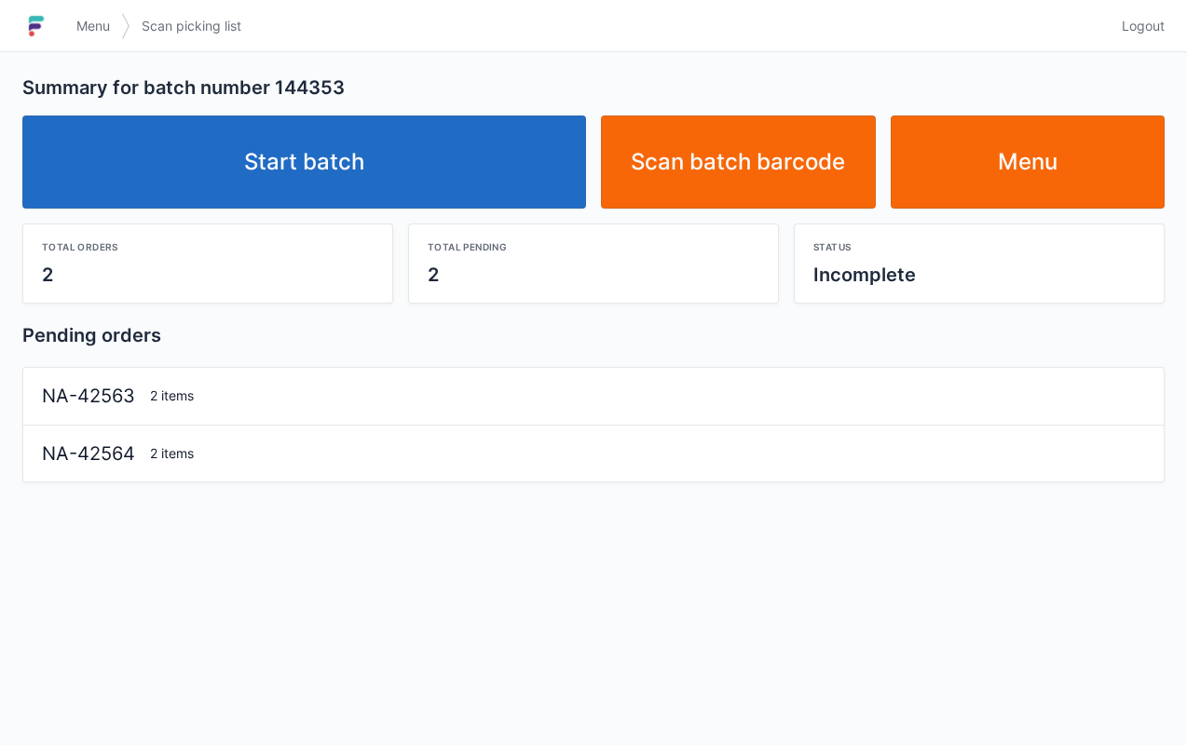
click at [423, 145] on link "Start batch" at bounding box center [303, 161] width 563 height 93
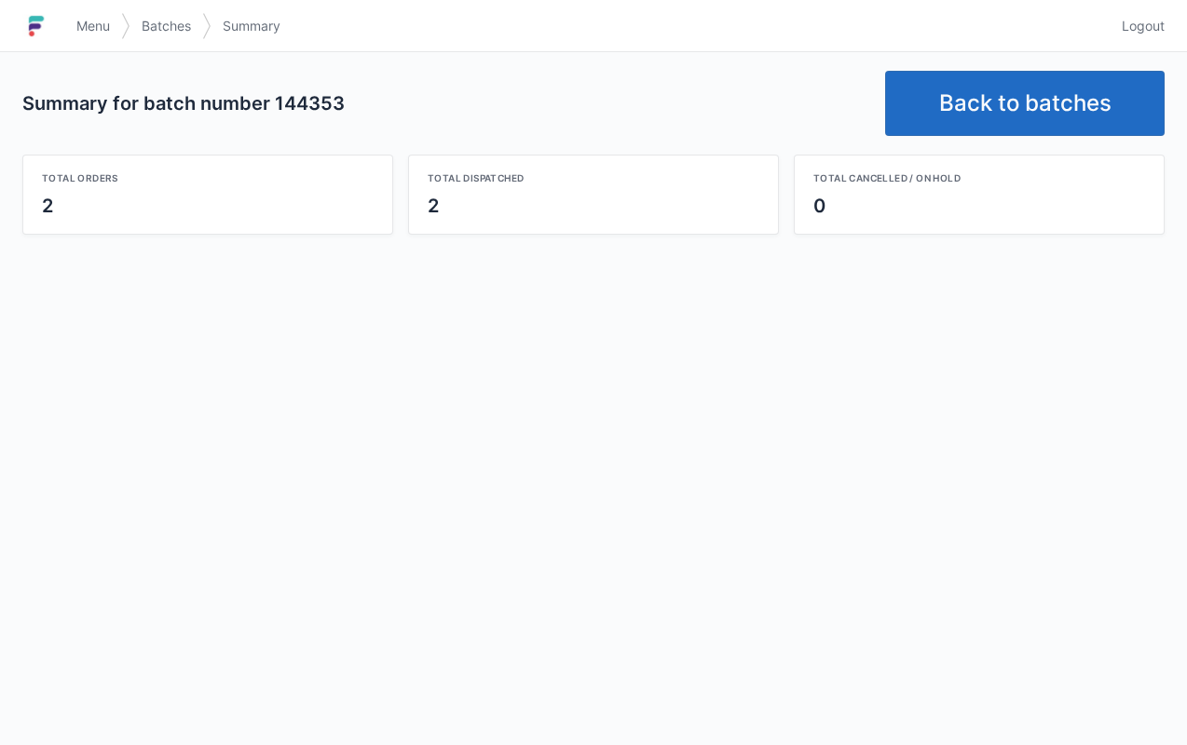
click at [1019, 113] on link "Back to batches" at bounding box center [1024, 103] width 279 height 65
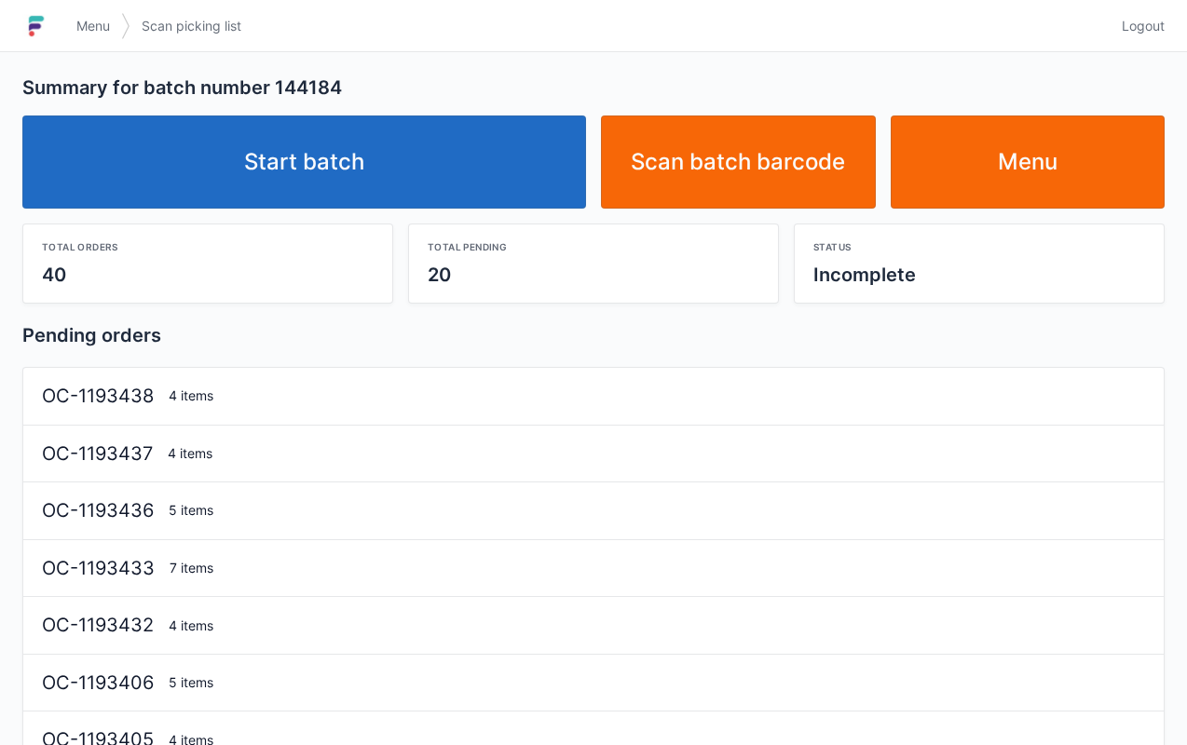
click at [351, 134] on link "Start batch" at bounding box center [303, 161] width 563 height 93
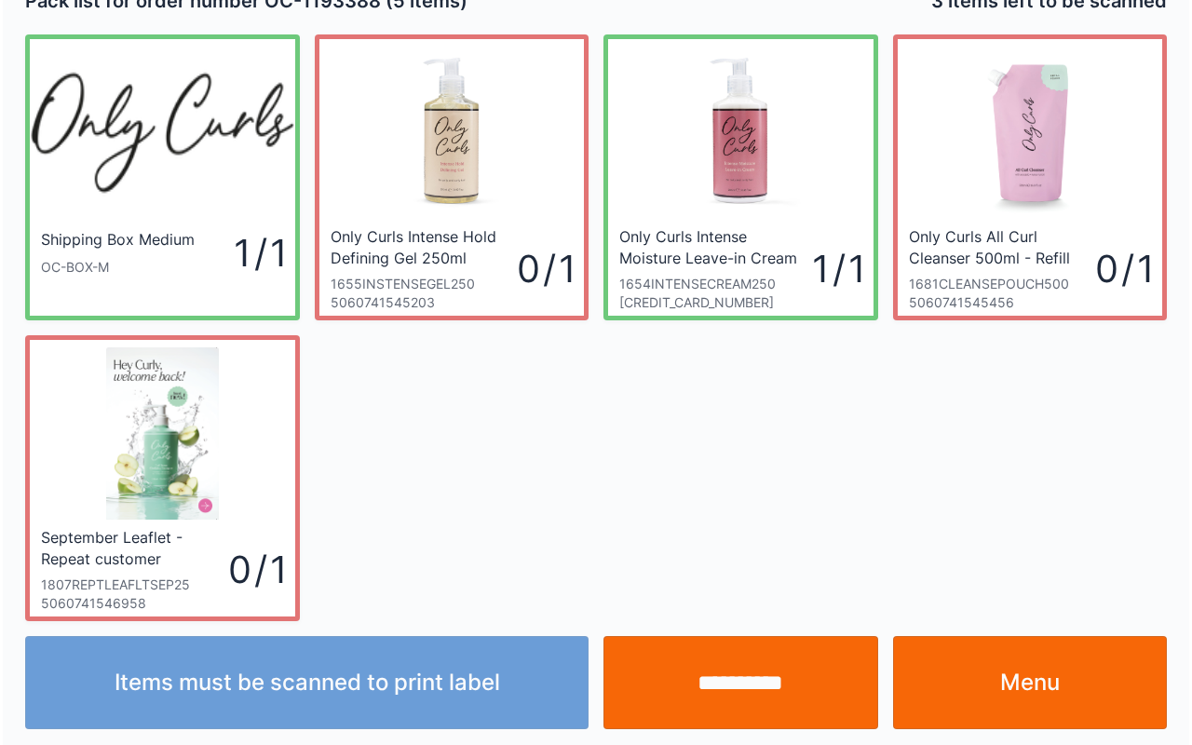
scroll to position [34, 0]
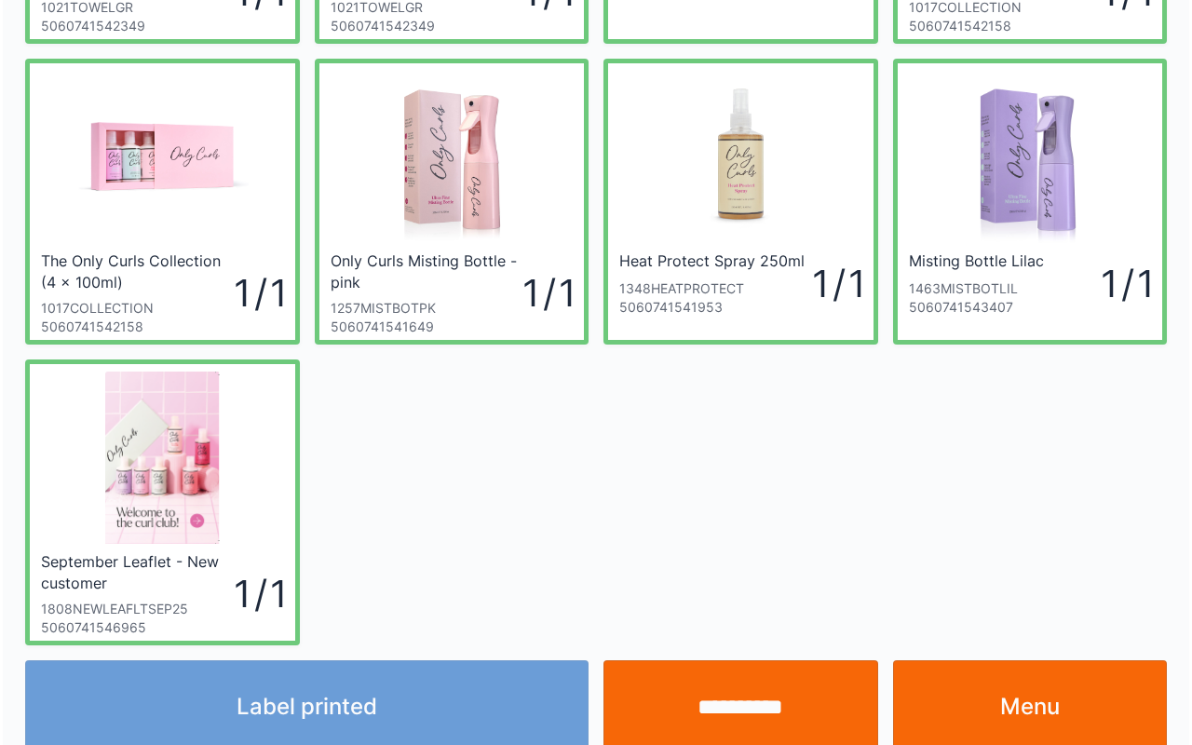
scroll to position [334, 0]
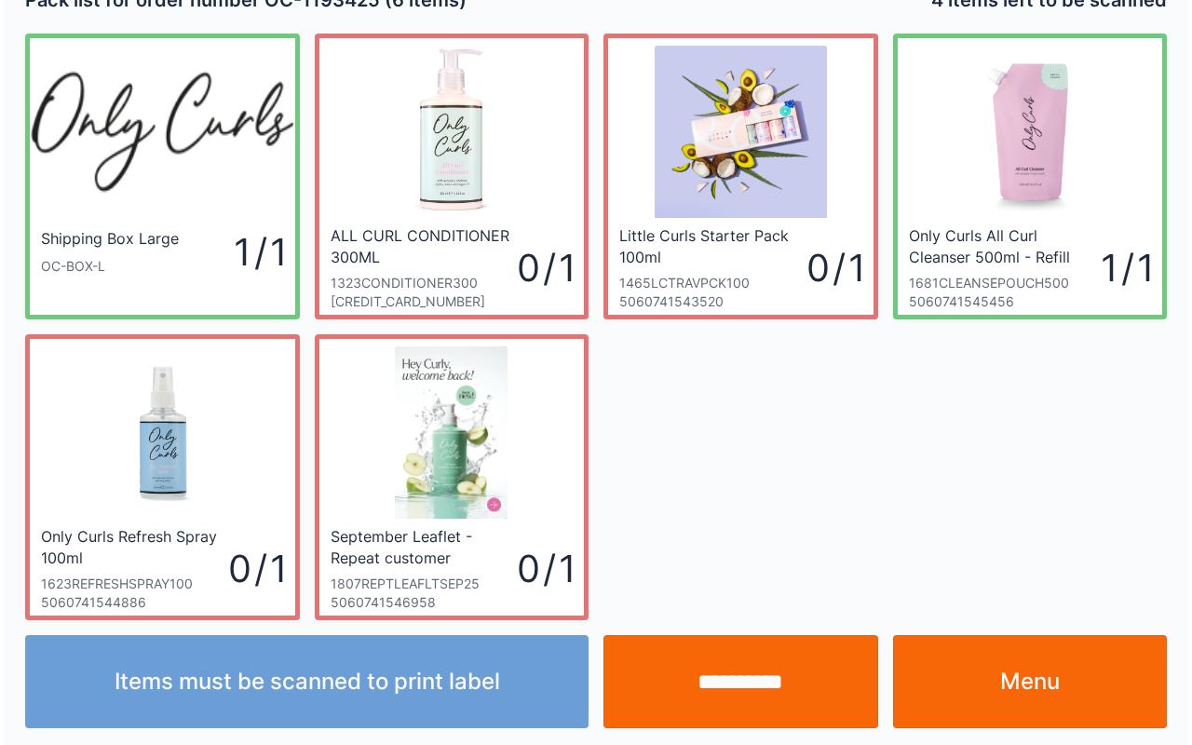
scroll to position [34, 0]
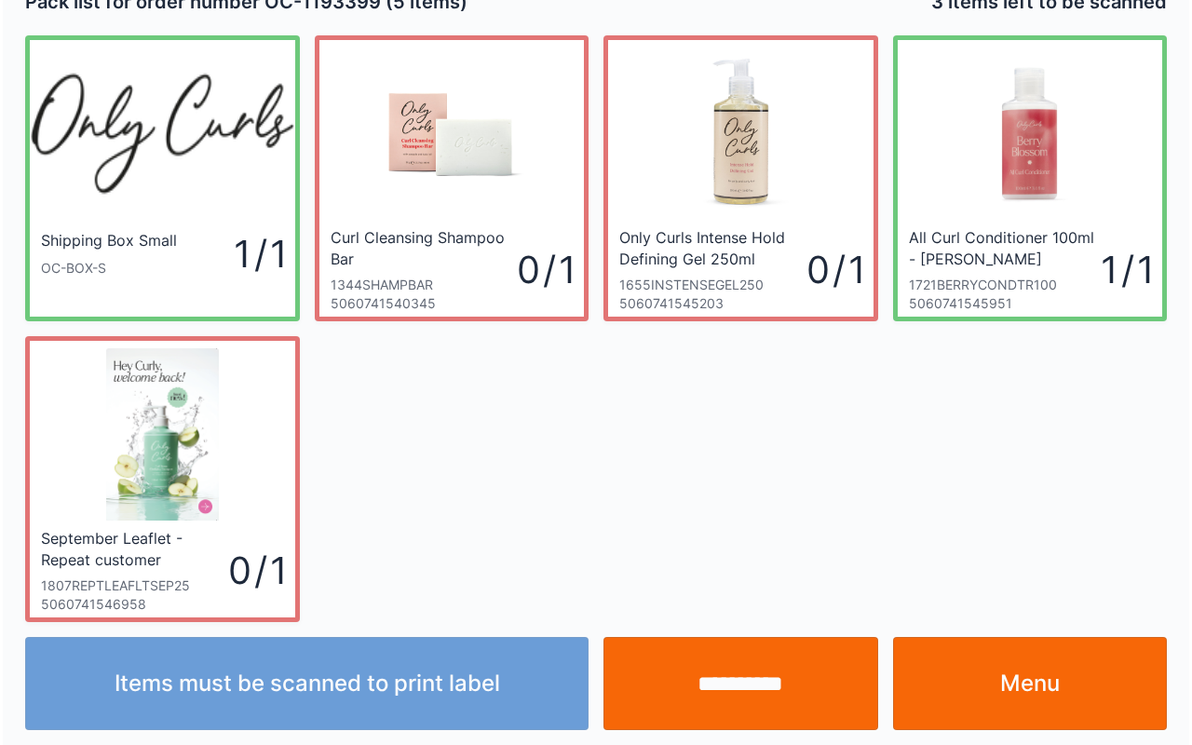
scroll to position [34, 0]
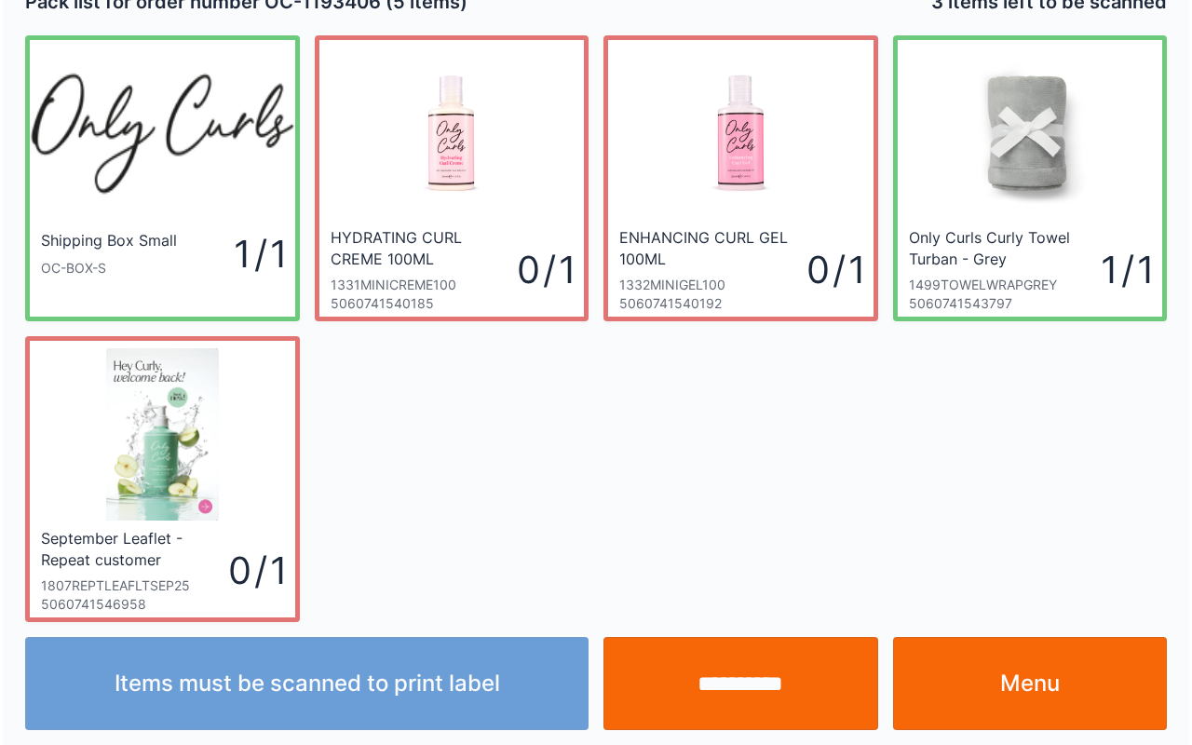
scroll to position [34, 0]
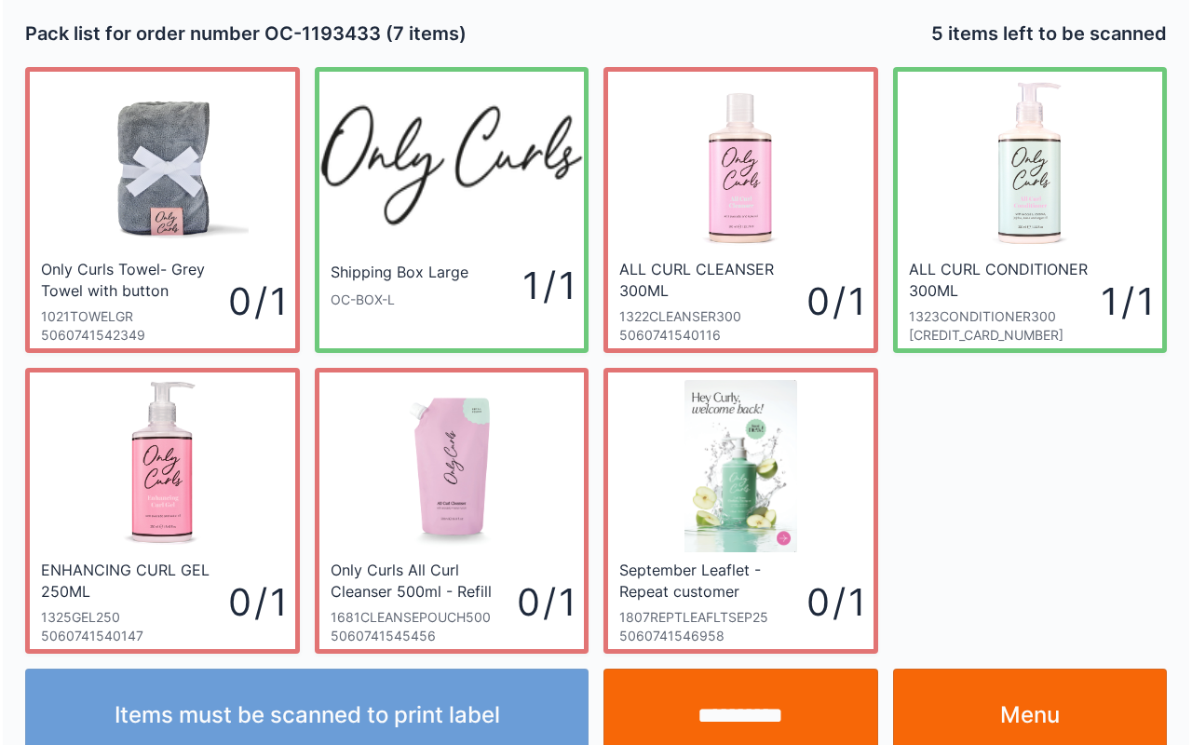
scroll to position [34, 0]
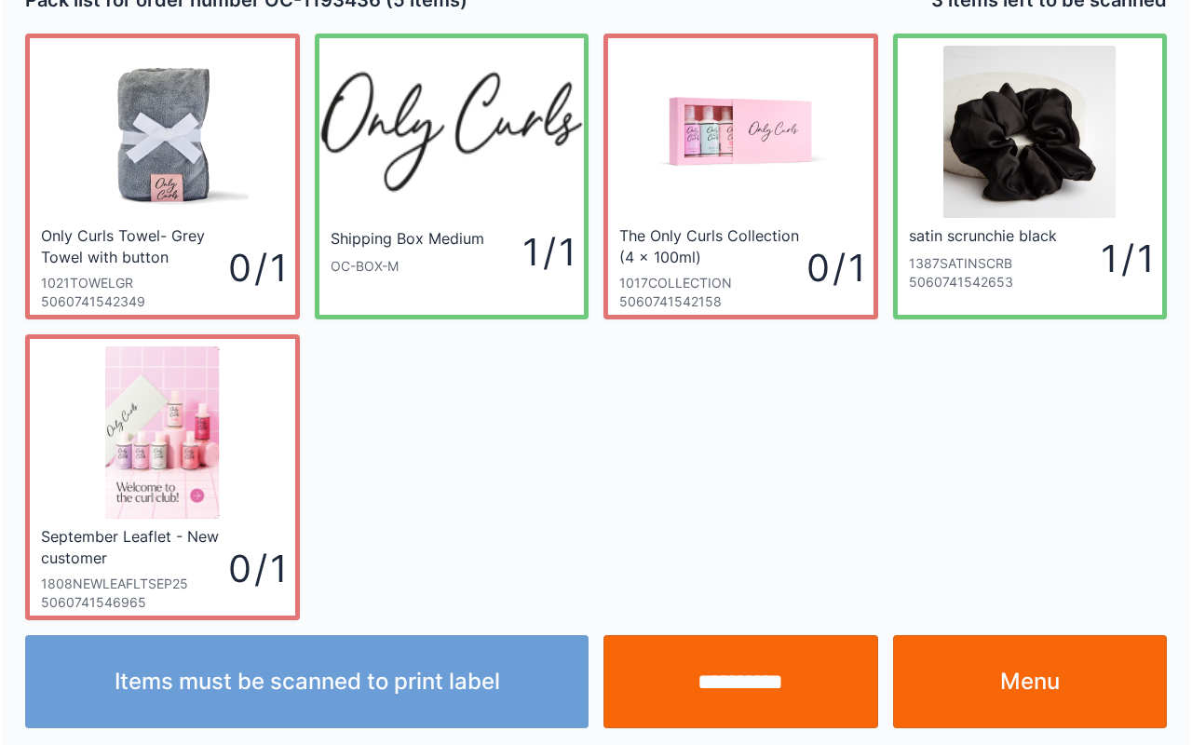
scroll to position [34, 0]
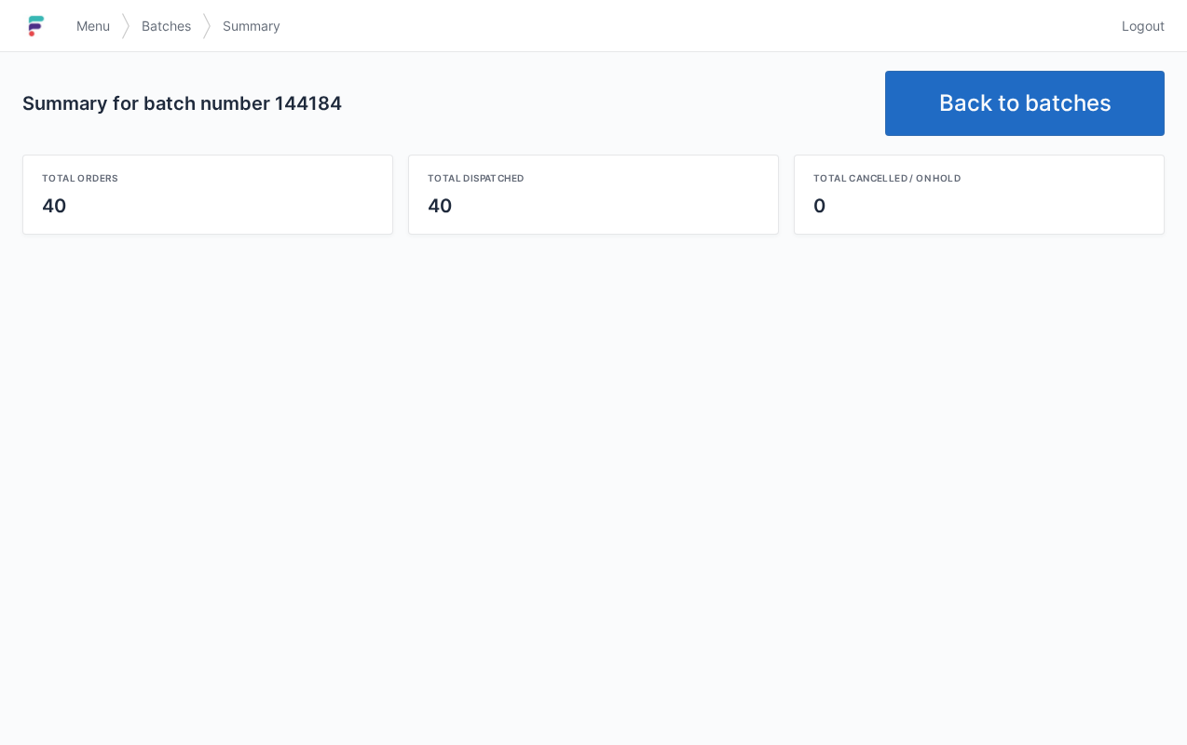
click at [1021, 92] on link "Back to batches" at bounding box center [1024, 103] width 279 height 65
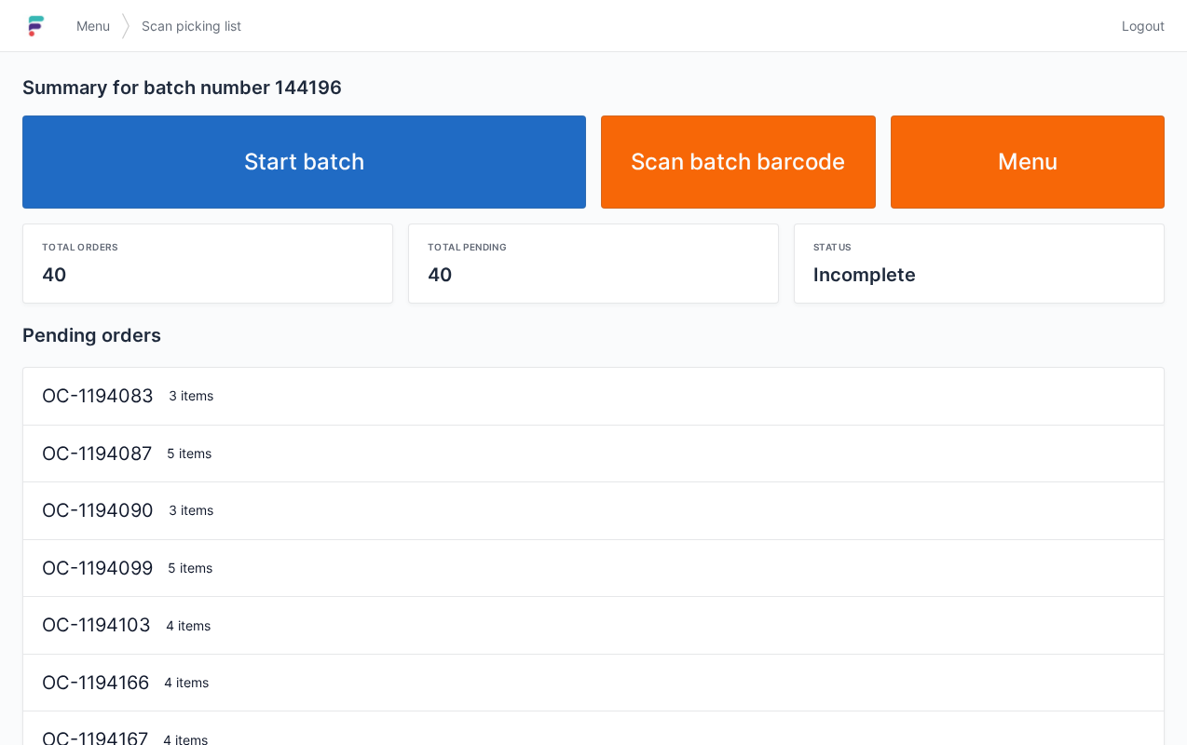
click at [409, 158] on link "Start batch" at bounding box center [303, 161] width 563 height 93
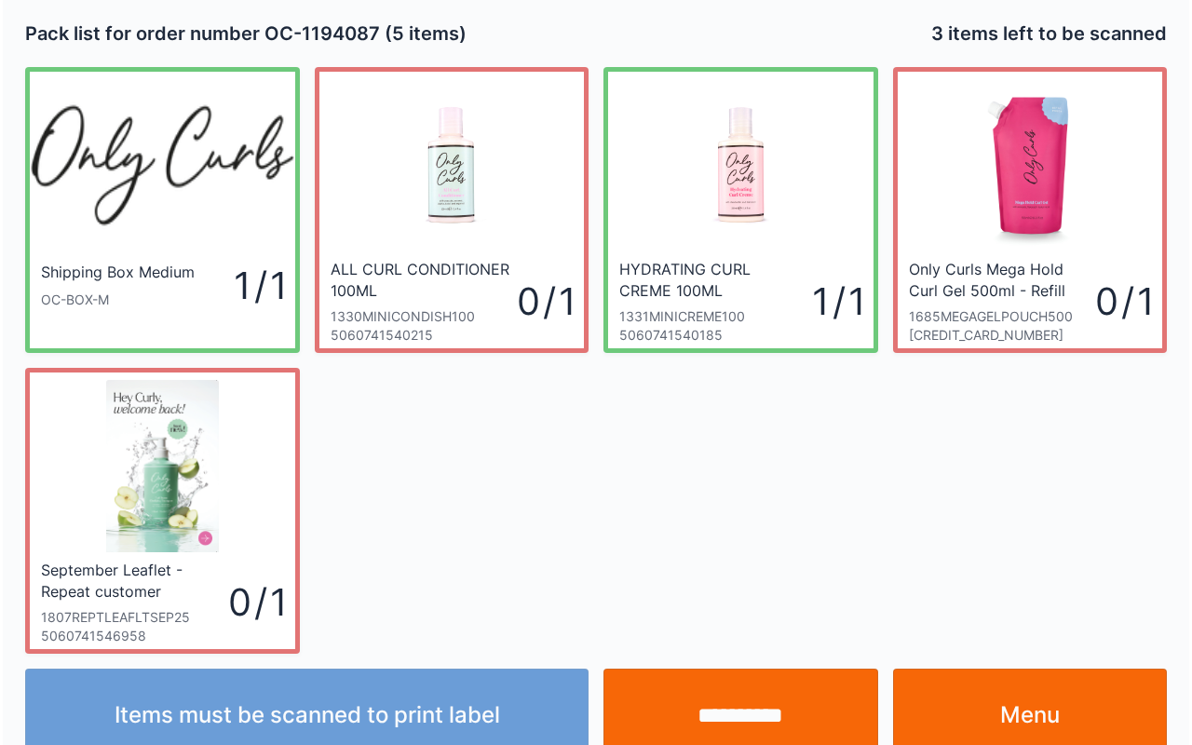
scroll to position [34, 0]
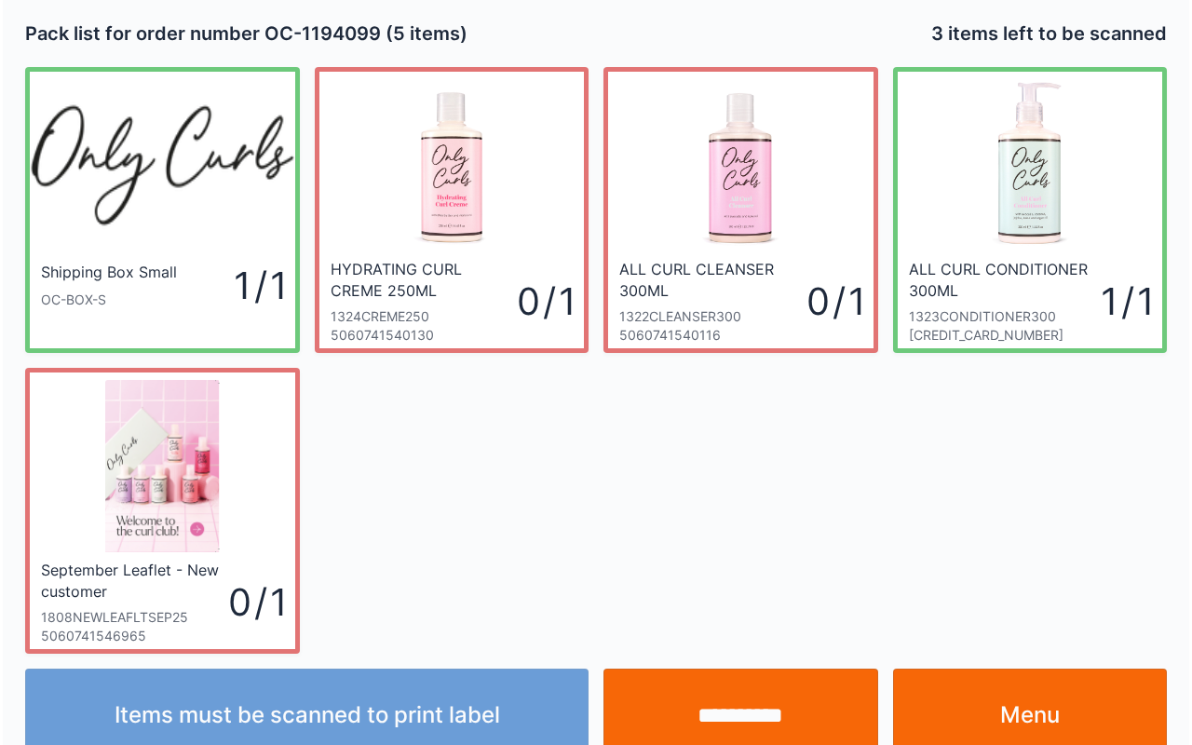
scroll to position [34, 0]
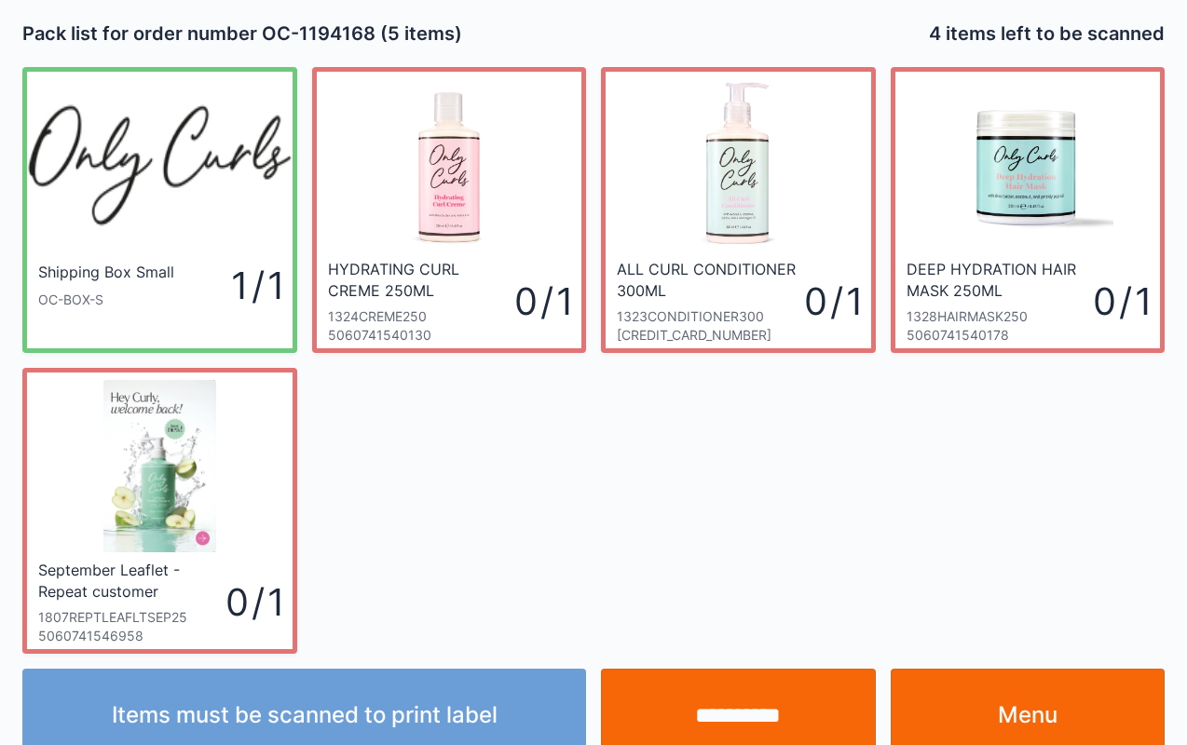
click at [985, 738] on link "Menu" at bounding box center [1027, 715] width 275 height 93
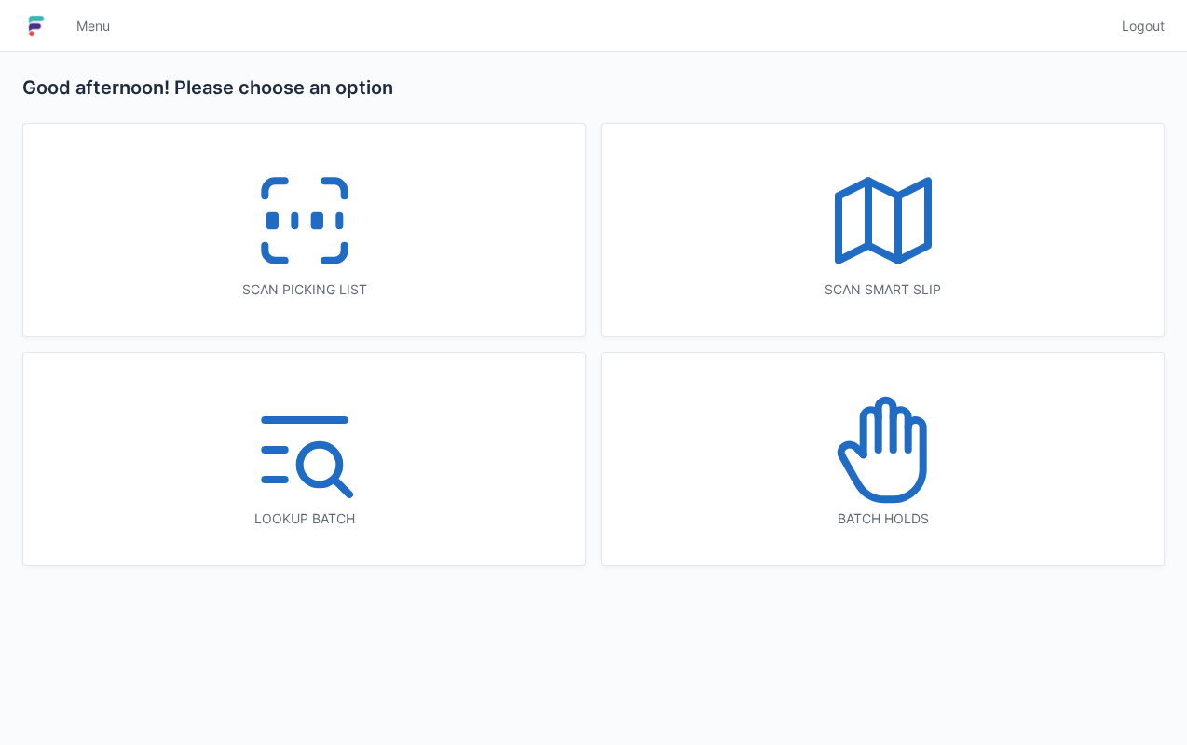
click at [314, 224] on rect at bounding box center [316, 221] width 5 height 10
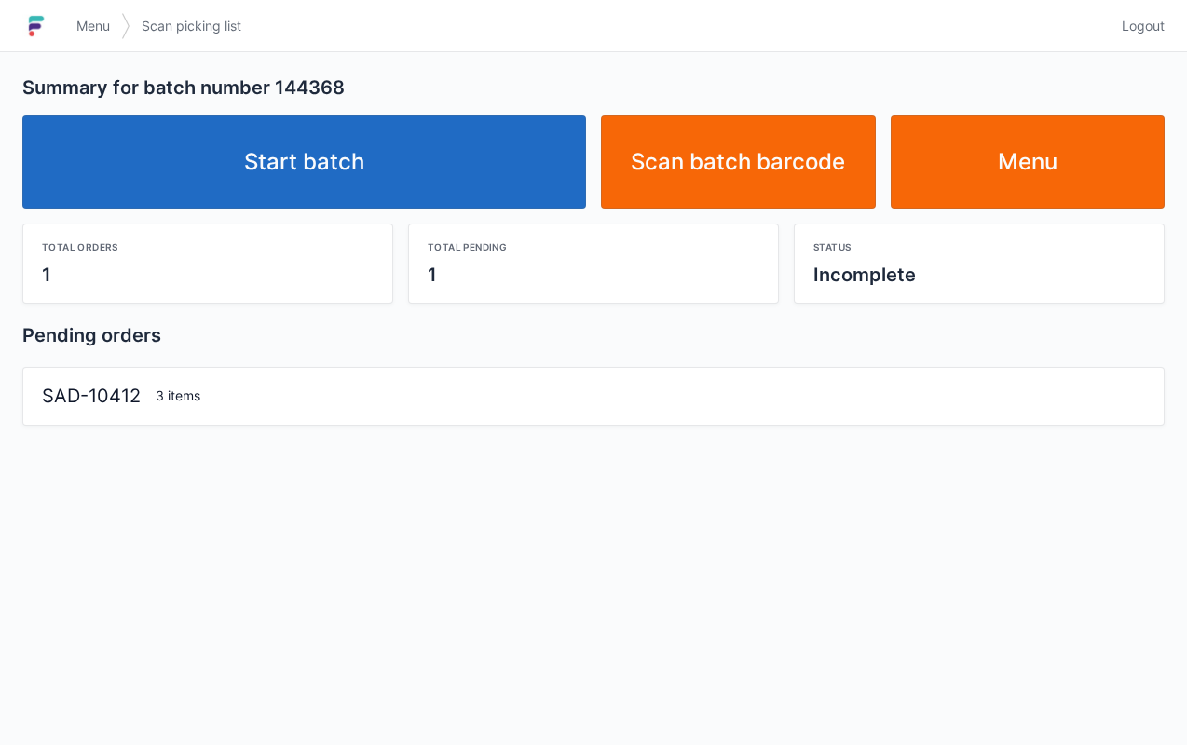
click at [320, 101] on div "Start batch Scan batch barcode Menu" at bounding box center [593, 155] width 1157 height 108
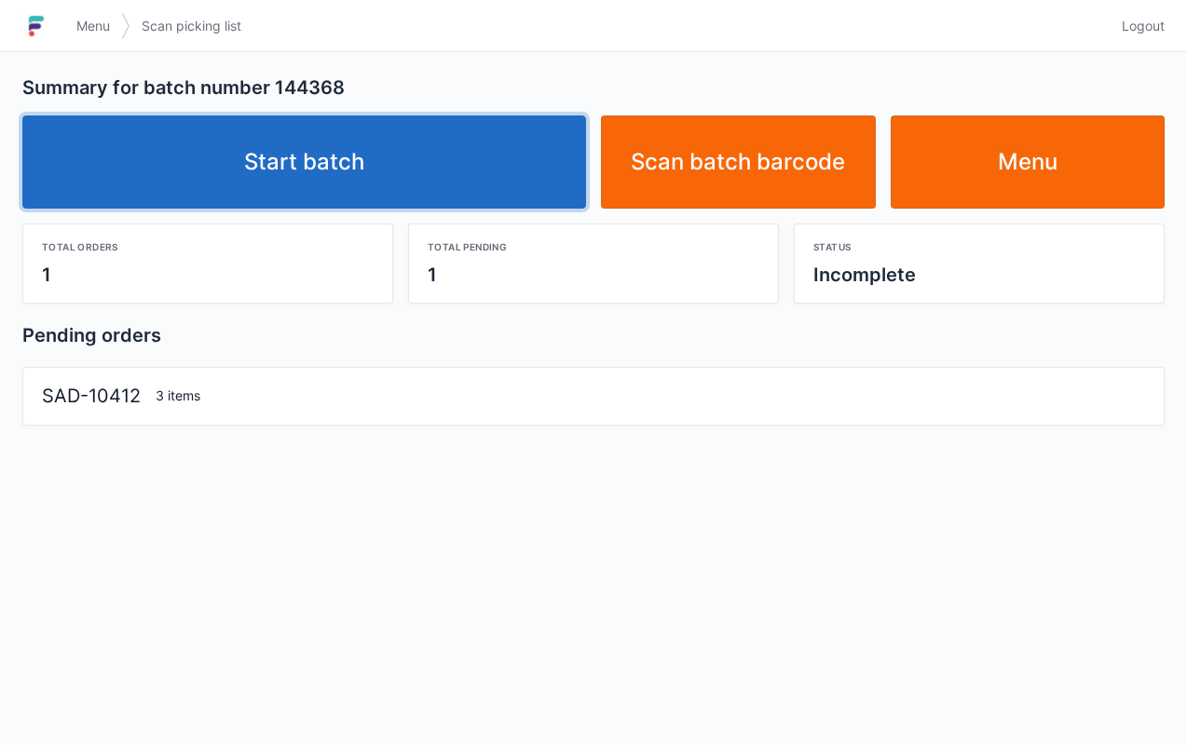
click at [391, 145] on link "Start batch" at bounding box center [303, 161] width 563 height 93
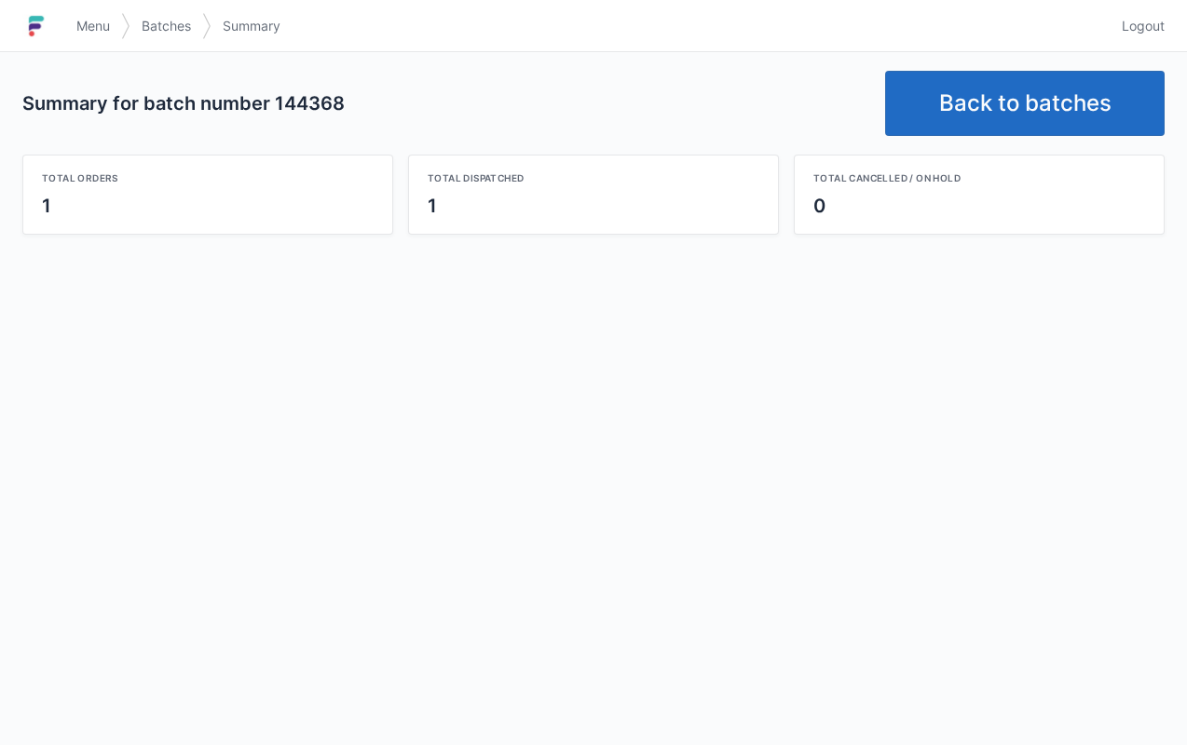
click at [1147, 34] on span "Logout" at bounding box center [1142, 26] width 43 height 19
